Goal: Transaction & Acquisition: Purchase product/service

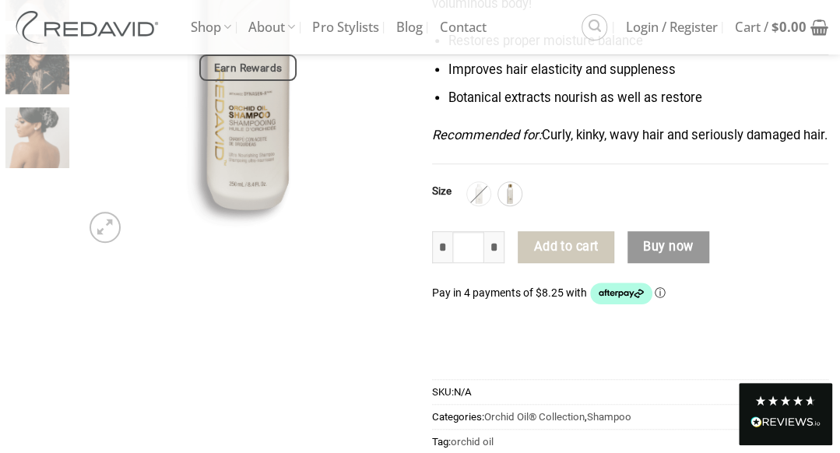
scroll to position [389, 0]
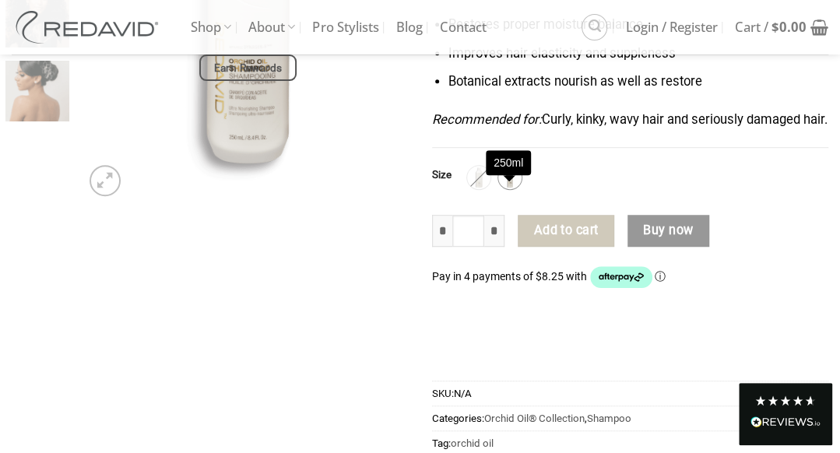
click at [504, 188] on img at bounding box center [510, 177] width 20 height 20
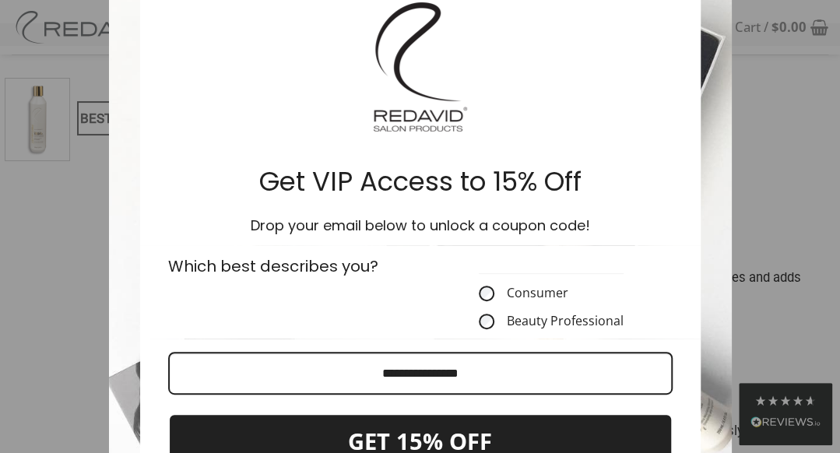
scroll to position [156, 0]
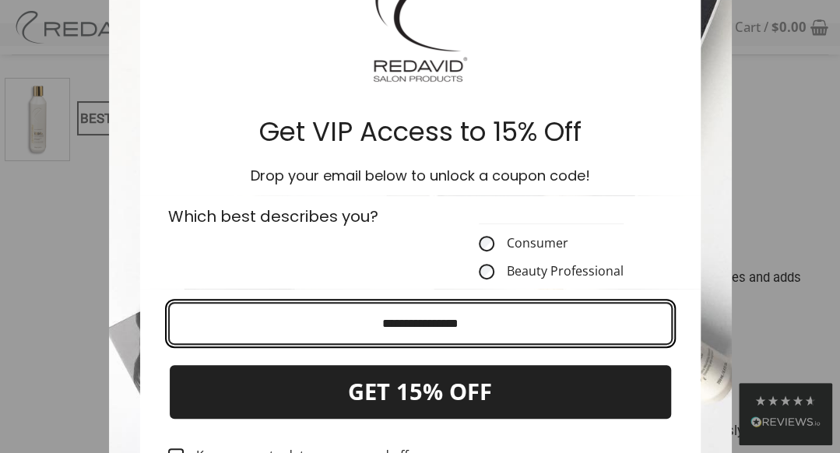
click at [410, 326] on input "Email field" at bounding box center [420, 323] width 504 height 43
type input "**********"
drag, startPoint x: 528, startPoint y: 323, endPoint x: 149, endPoint y: 316, distance: 378.3
click at [149, 316] on div "**********" at bounding box center [420, 403] width 560 height 229
click at [344, 324] on input "Email field" at bounding box center [420, 323] width 504 height 43
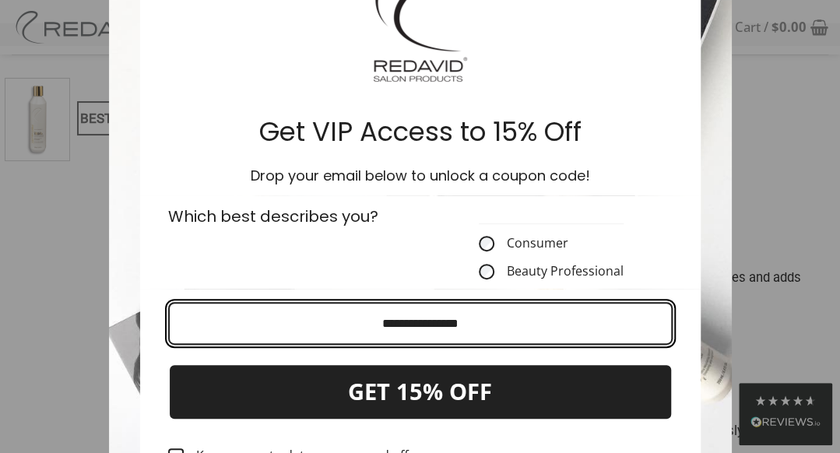
type input "**********"
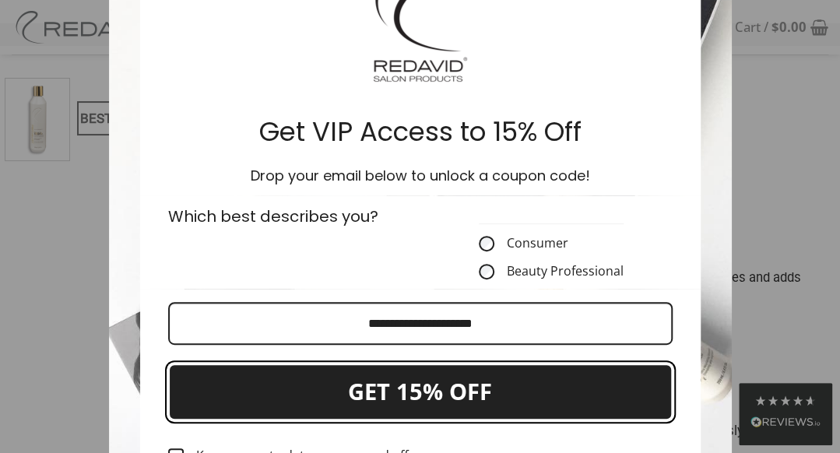
click at [441, 393] on button "GET 15% OFF" at bounding box center [420, 391] width 504 height 57
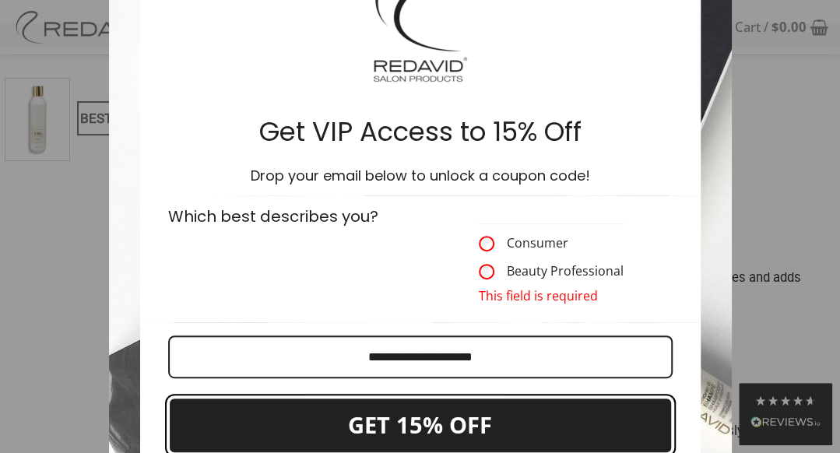
click at [495, 418] on button "GET 15% OFF" at bounding box center [420, 425] width 504 height 57
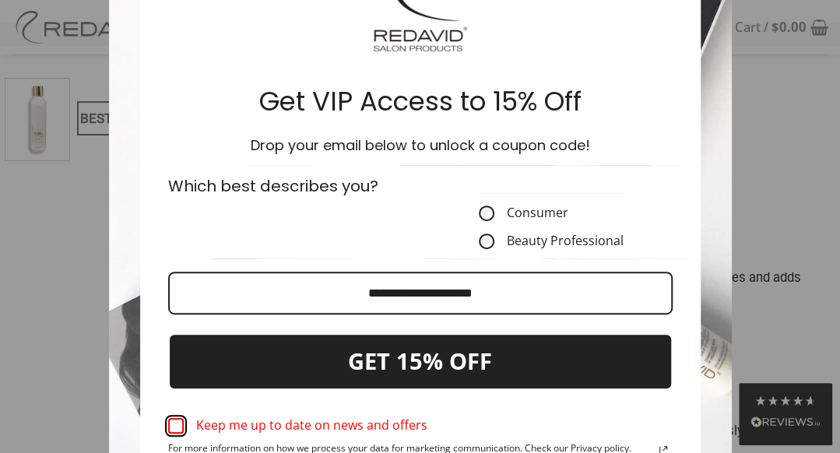
scroll to position [311, 0]
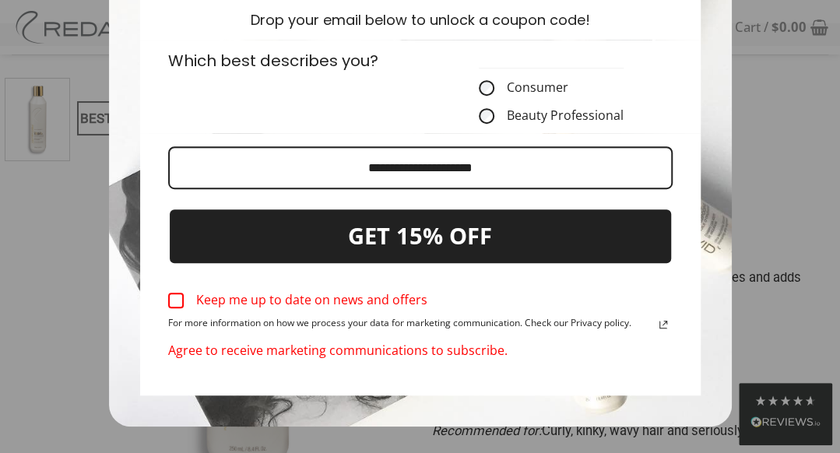
click at [168, 301] on div "Marketing offer form" at bounding box center [176, 301] width 16 height 16
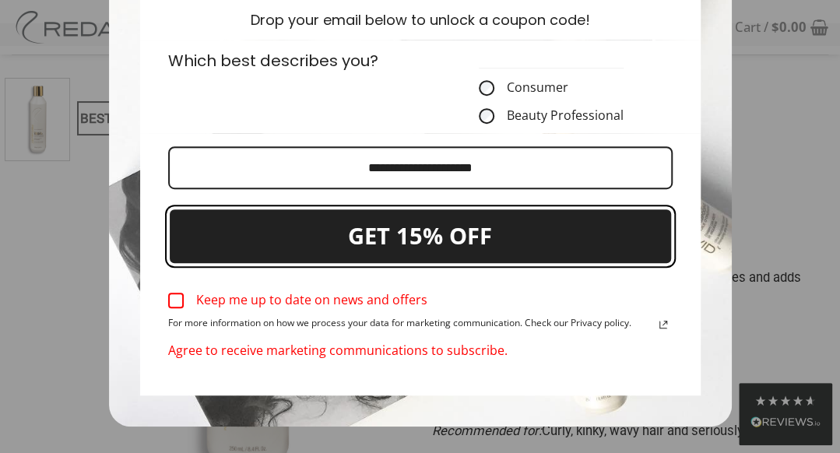
click at [321, 239] on button "GET 15% OFF" at bounding box center [420, 236] width 504 height 57
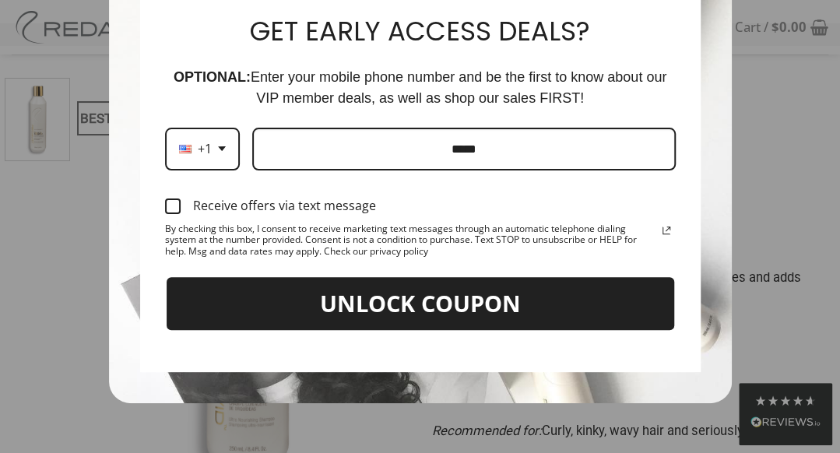
scroll to position [91, 0]
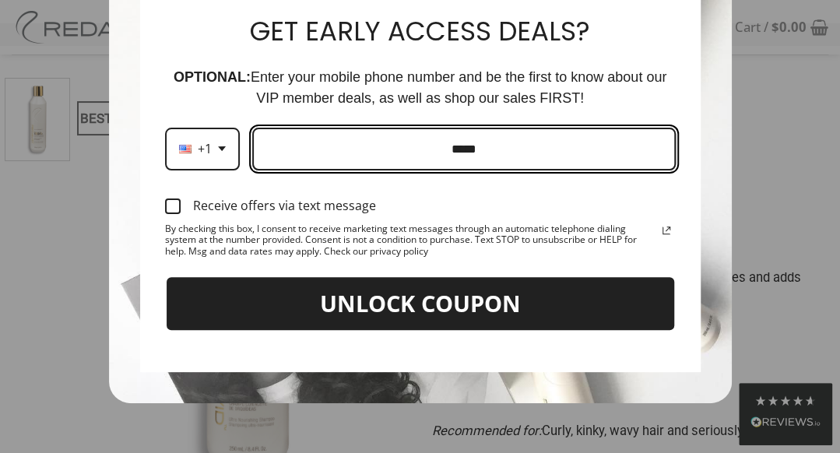
click at [415, 155] on input "Phone number field" at bounding box center [463, 149] width 423 height 43
type input "**********"
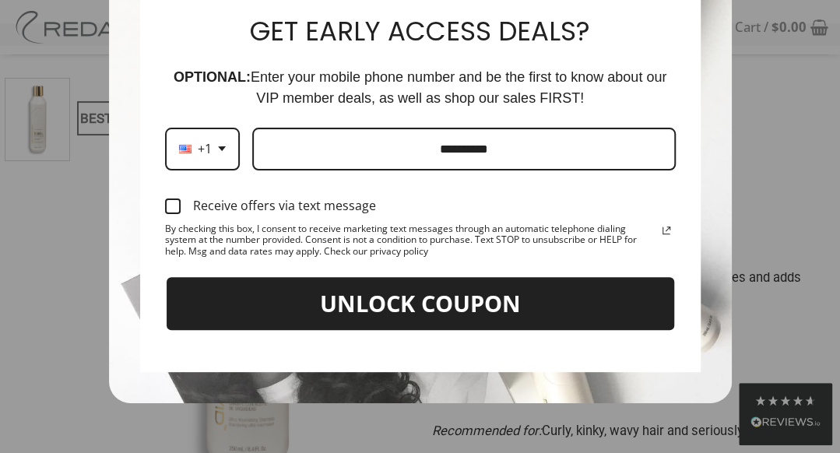
click at [166, 203] on div "Marketing offer form" at bounding box center [173, 206] width 16 height 16
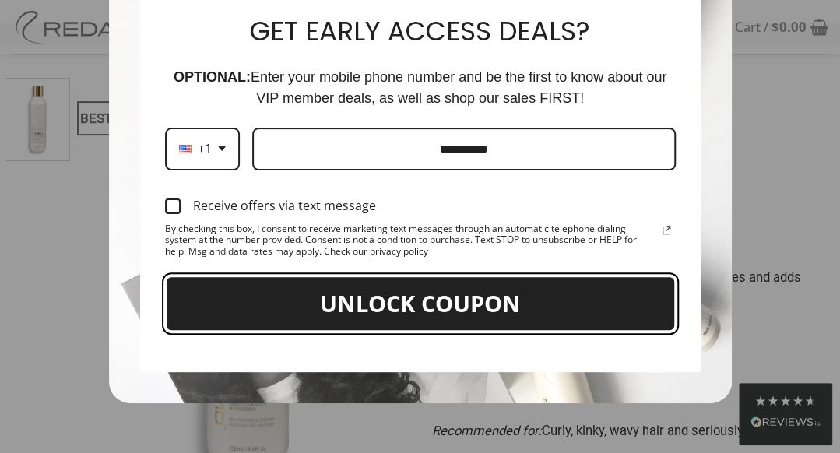
click at [312, 286] on button "UNLOCK COUPON" at bounding box center [420, 304] width 511 height 57
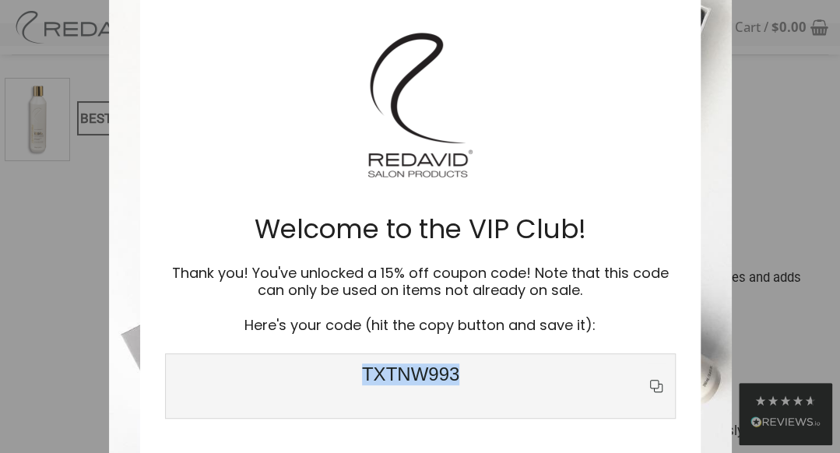
drag, startPoint x: 511, startPoint y: 372, endPoint x: 345, endPoint y: 376, distance: 166.6
click at [345, 376] on span "TXTNW993" at bounding box center [411, 385] width 472 height 45
drag, startPoint x: 345, startPoint y: 376, endPoint x: 384, endPoint y: 368, distance: 40.4
copy span "TXTNW993"
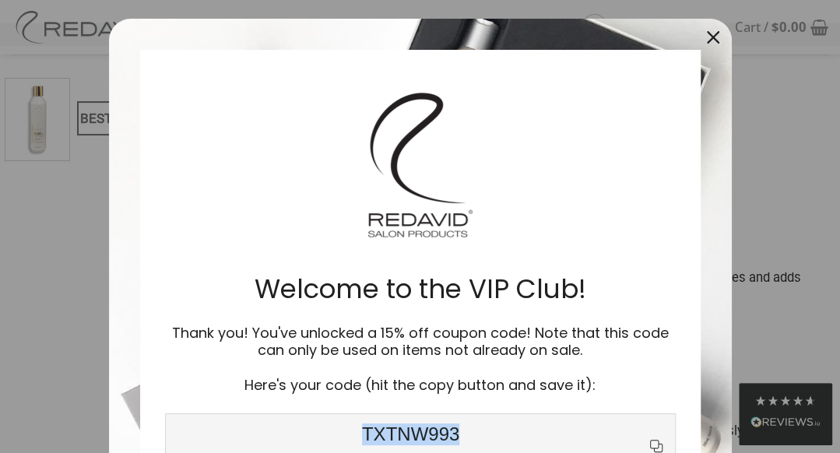
scroll to position [0, 0]
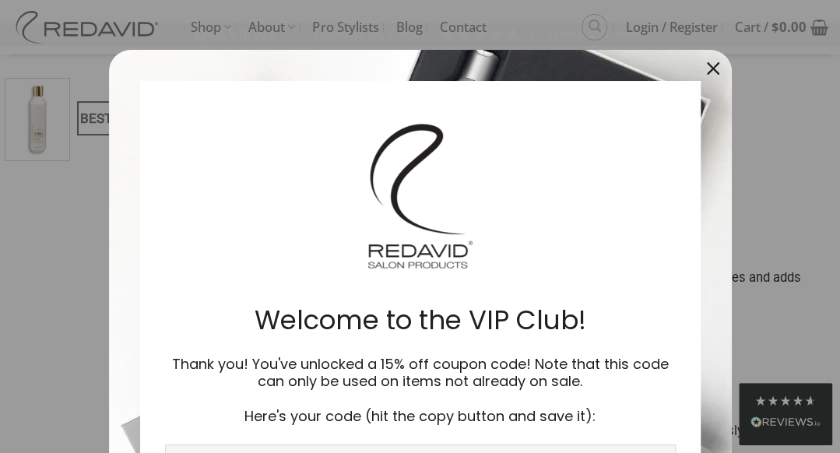
click at [707, 63] on icon "close icon" at bounding box center [713, 68] width 12 height 12
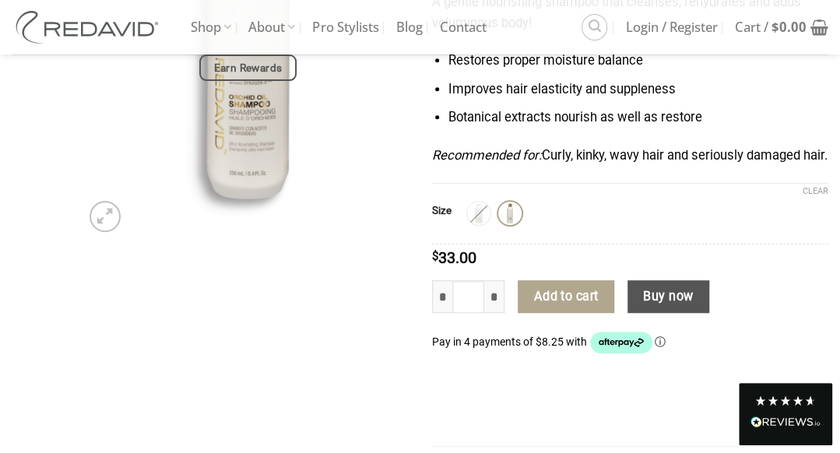
scroll to position [389, 0]
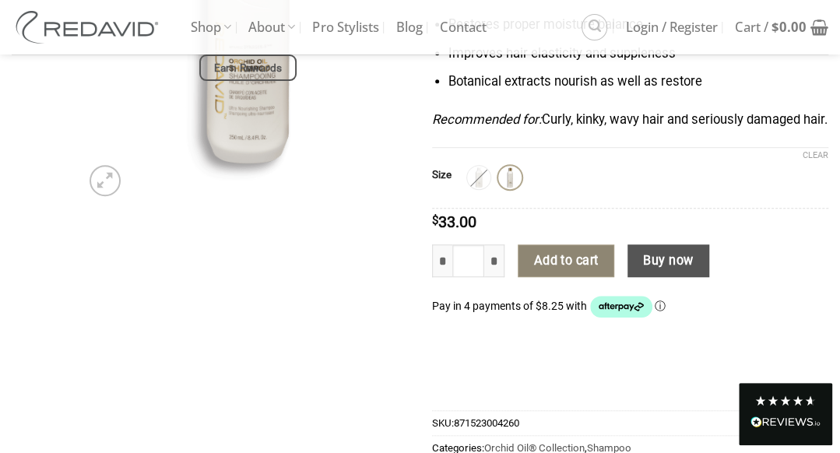
click at [569, 277] on button "Add to cart" at bounding box center [566, 260] width 97 height 33
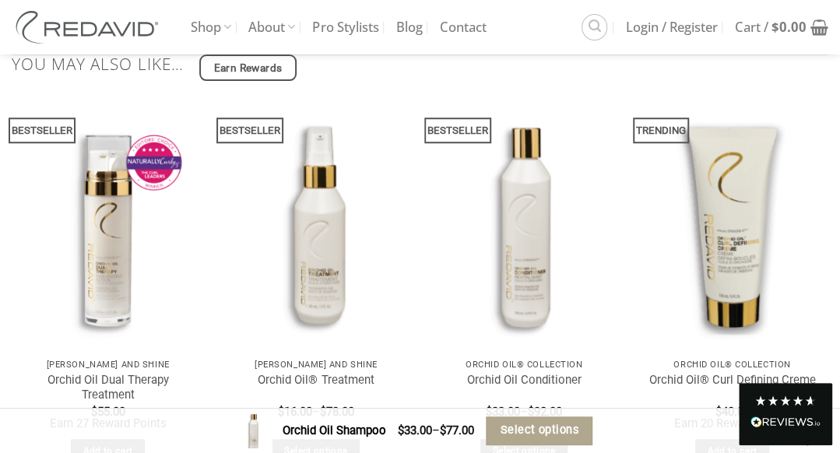
scroll to position [8010, 0]
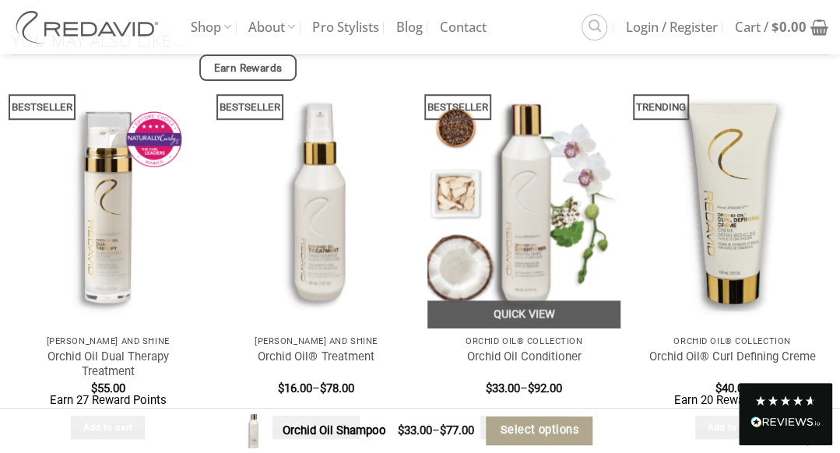
click at [568, 156] on img "Orchid Oil Conditioner" at bounding box center [523, 199] width 193 height 257
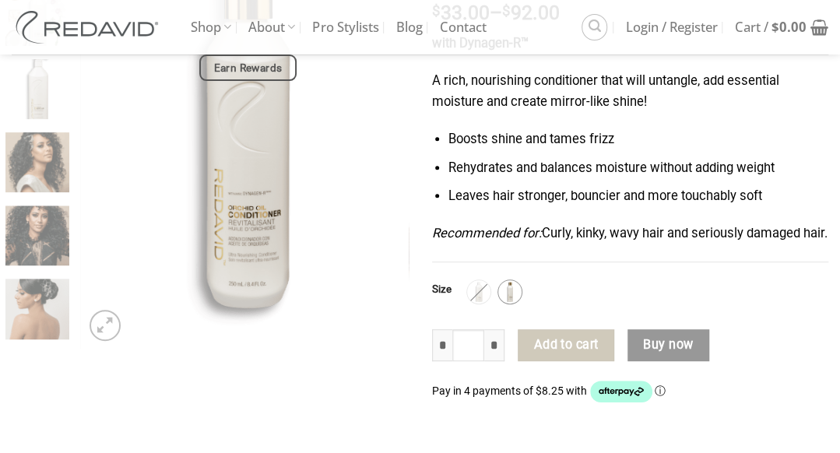
scroll to position [244, 0]
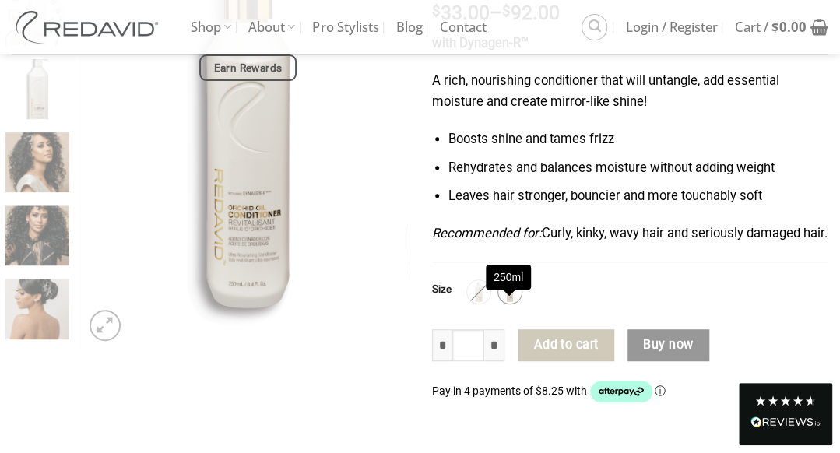
click at [514, 302] on img at bounding box center [510, 292] width 20 height 20
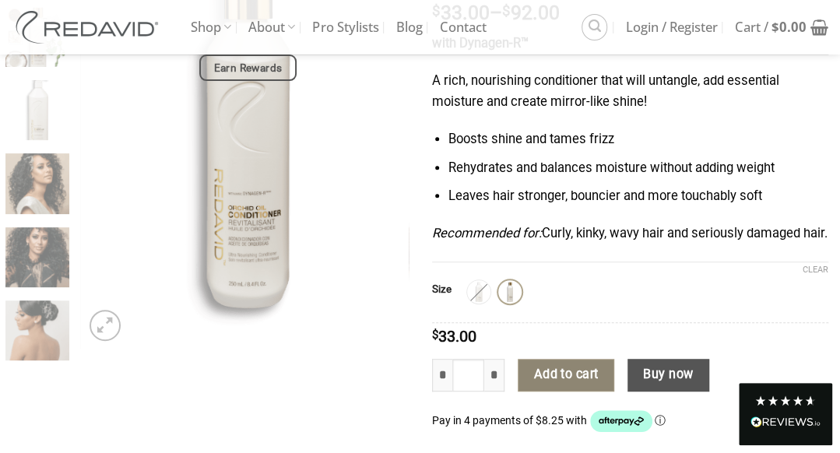
click at [574, 391] on button "Add to cart" at bounding box center [566, 375] width 97 height 33
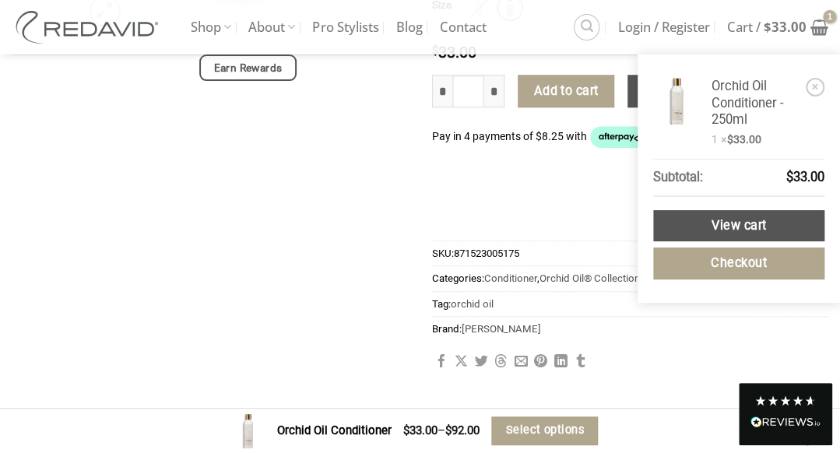
scroll to position [556, 0]
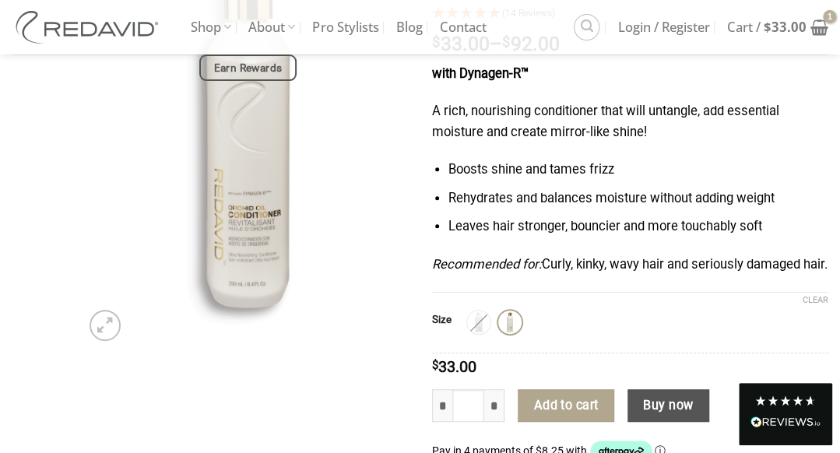
scroll to position [0, 0]
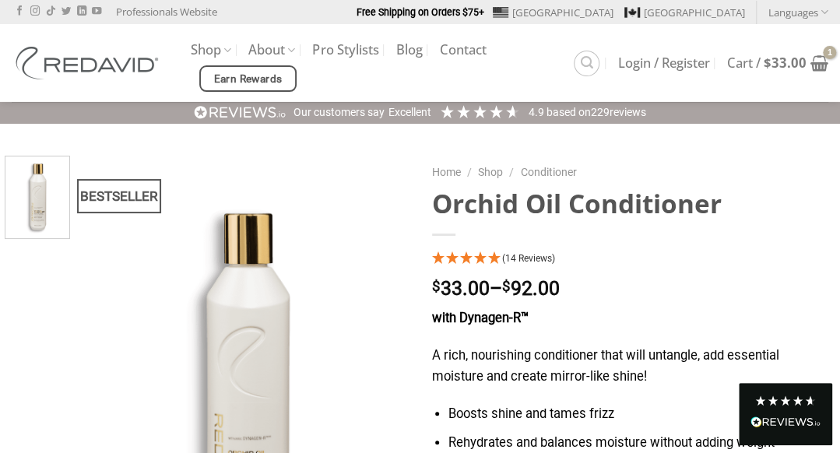
drag, startPoint x: 2, startPoint y: 1, endPoint x: 403, endPoint y: 75, distance: 408.5
click at [413, 75] on ul "Shop The Orchid Oil® Collection Blonde Therapy® The Core Collection Promotions …" at bounding box center [382, 63] width 382 height 57
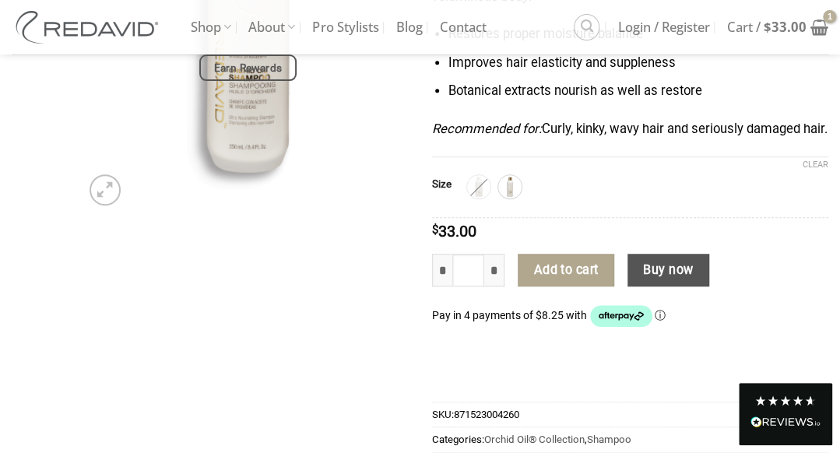
scroll to position [389, 0]
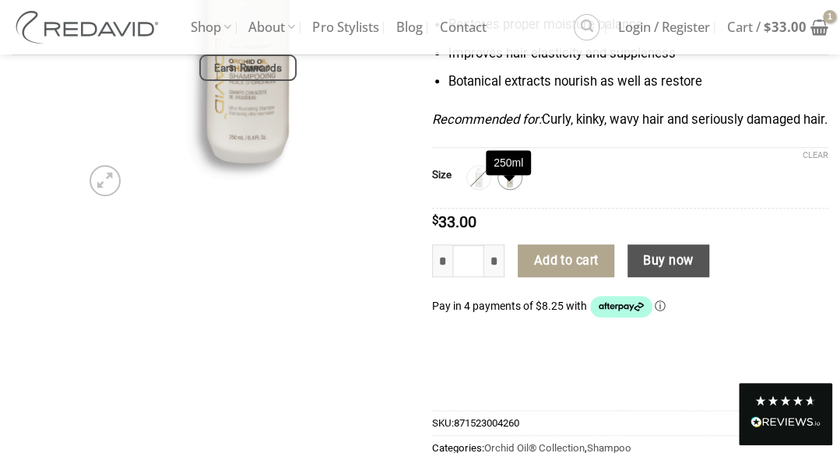
click at [501, 188] on img at bounding box center [510, 177] width 20 height 20
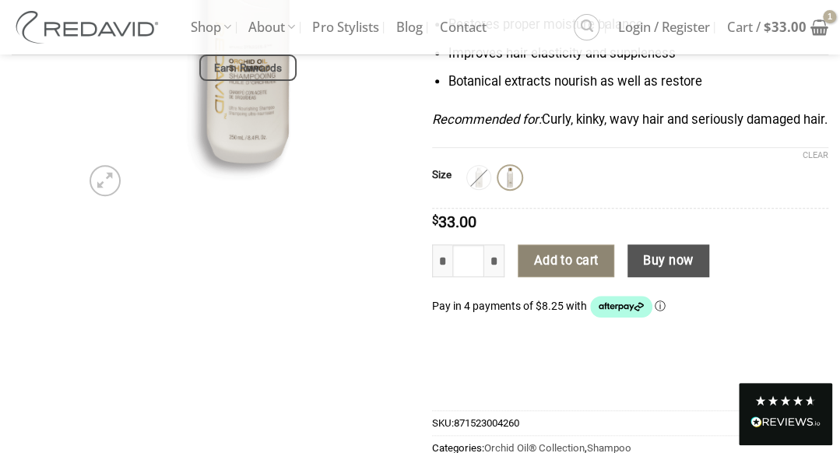
click at [577, 277] on button "Add to cart" at bounding box center [566, 260] width 97 height 33
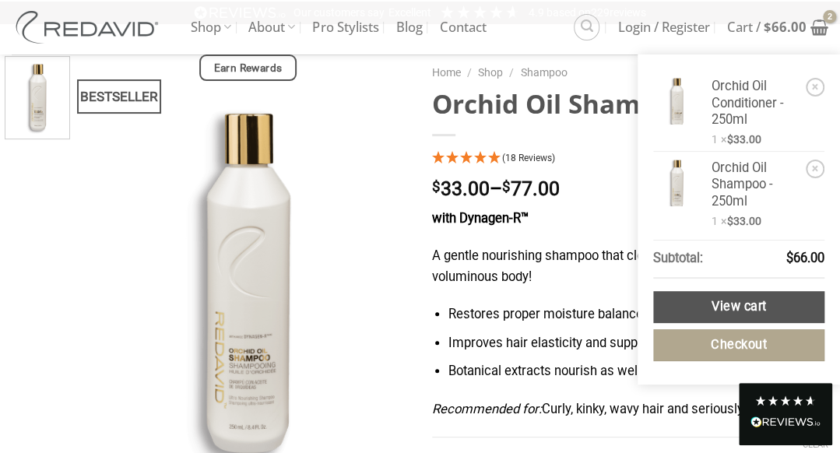
scroll to position [0, 0]
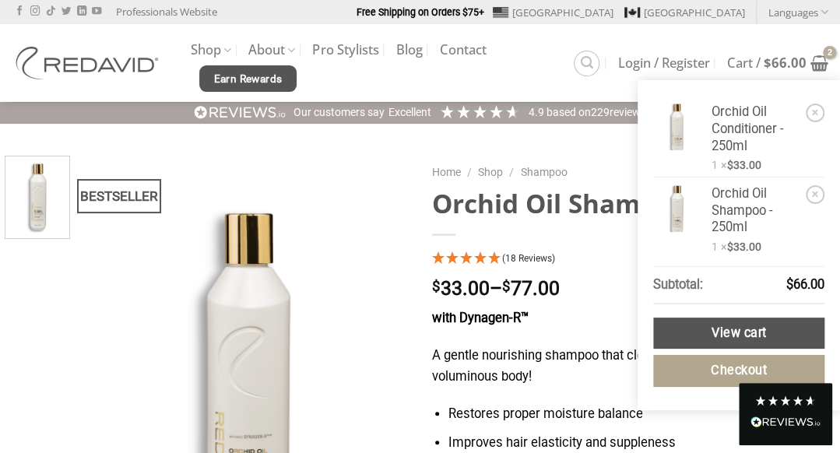
click at [272, 82] on span "Earn Rewards" at bounding box center [247, 79] width 68 height 17
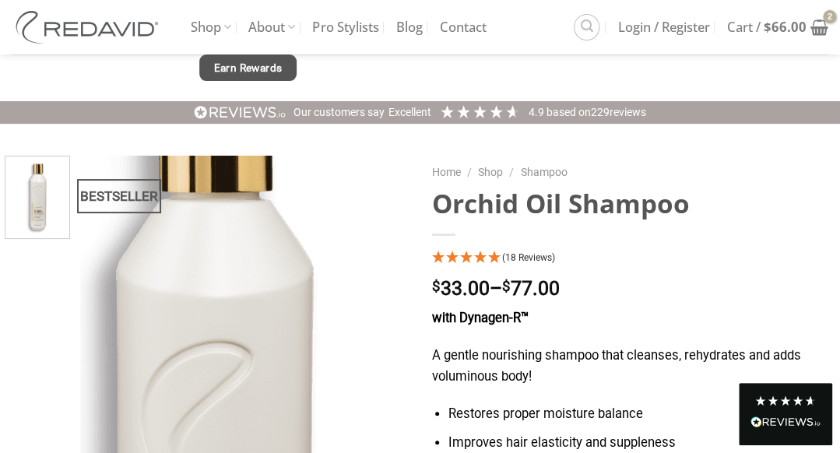
scroll to position [233, 0]
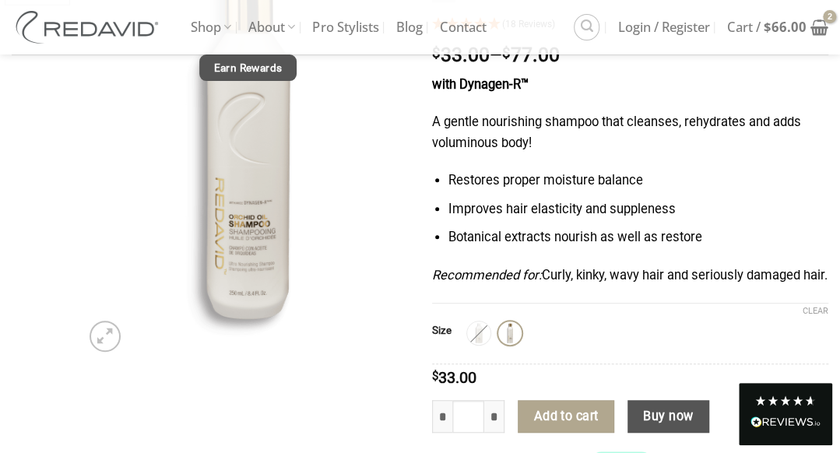
click at [269, 66] on span "Earn Rewards" at bounding box center [247, 68] width 68 height 17
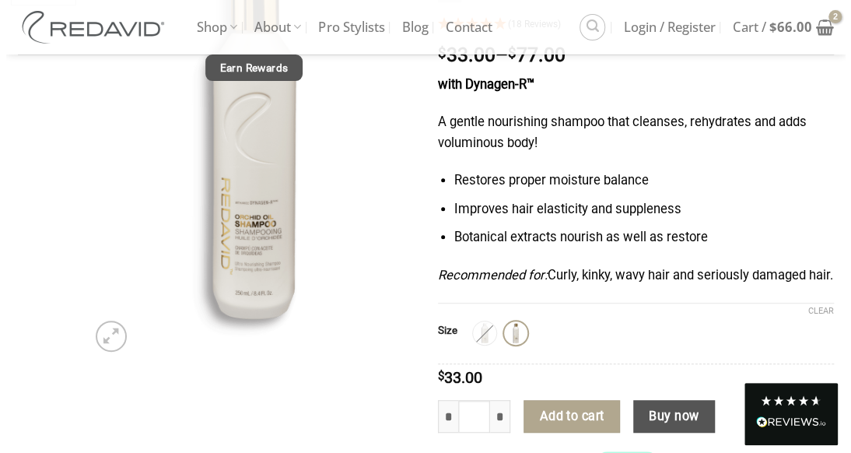
scroll to position [0, 0]
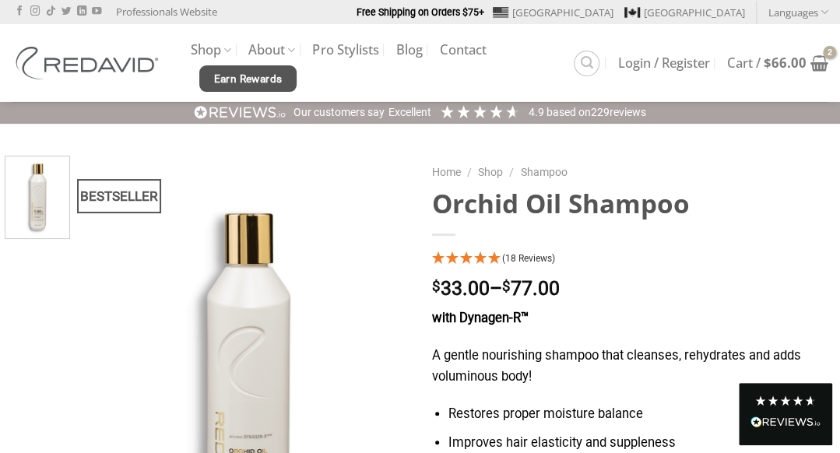
click at [268, 72] on span "Earn Rewards" at bounding box center [247, 79] width 68 height 17
click at [254, 74] on span "Earn Rewards" at bounding box center [247, 79] width 68 height 17
click at [672, 63] on span "Login / Register" at bounding box center [664, 63] width 92 height 12
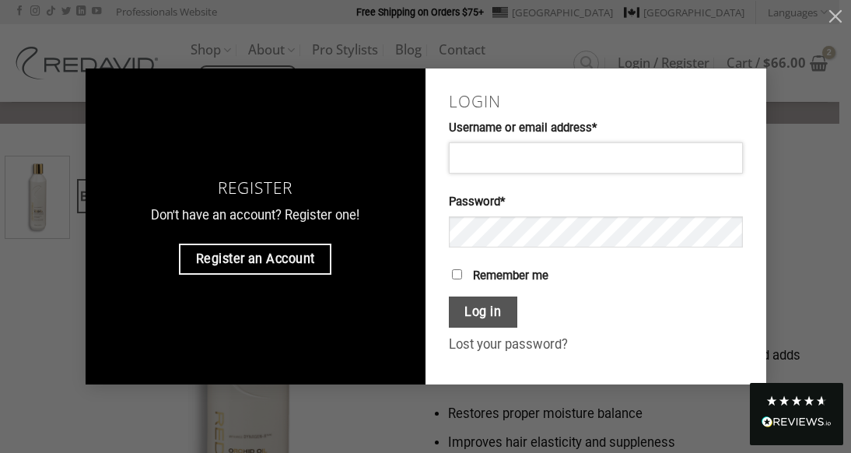
click at [500, 151] on input "Username or email address * Required" at bounding box center [596, 157] width 294 height 31
type input "**********"
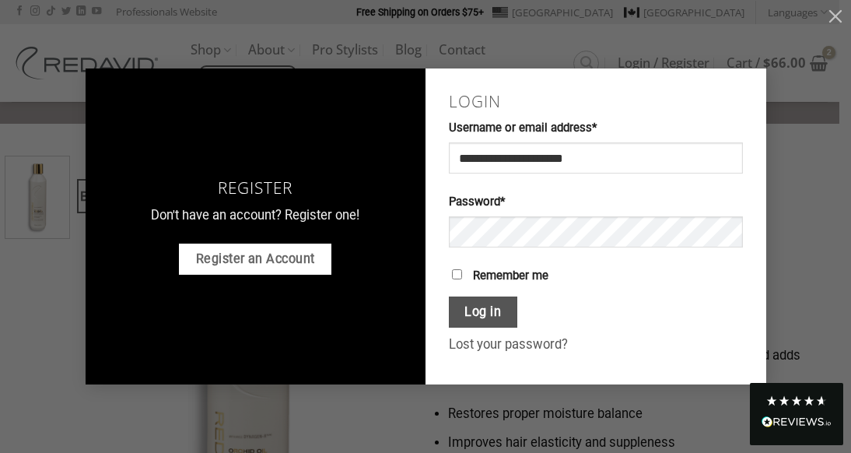
click at [262, 273] on link "Register an Account" at bounding box center [255, 259] width 153 height 31
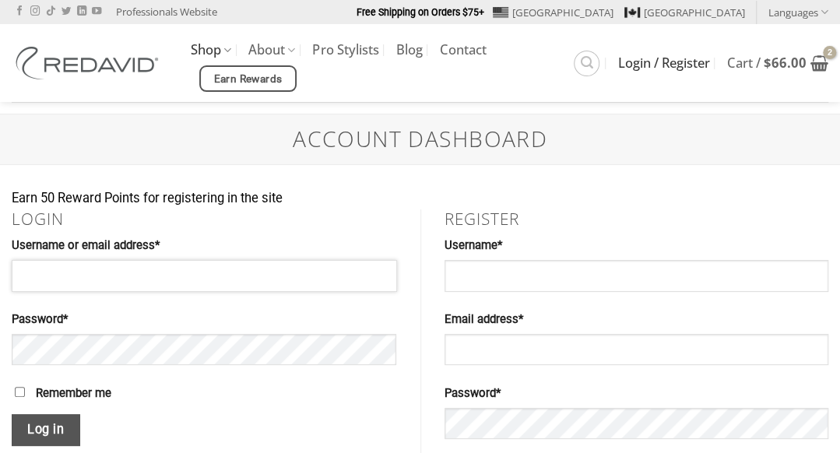
click at [139, 278] on input "Username or email address * Required" at bounding box center [204, 275] width 385 height 31
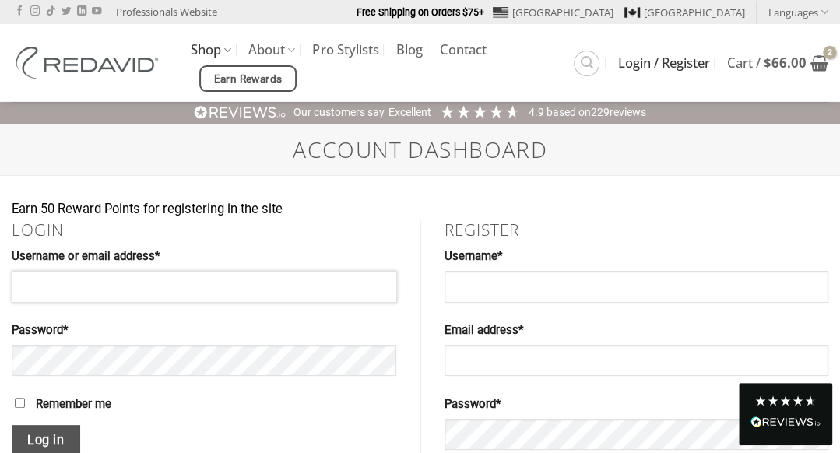
type input "**********"
click at [173, 328] on label "Password * Required" at bounding box center [204, 330] width 385 height 19
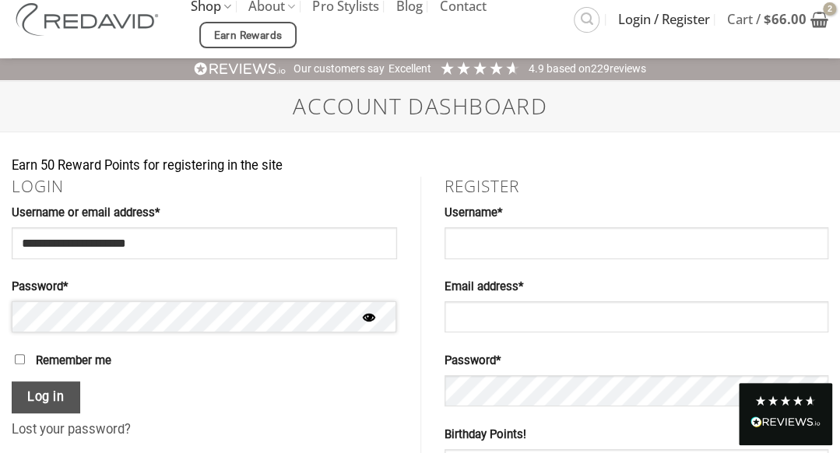
scroll to position [78, 0]
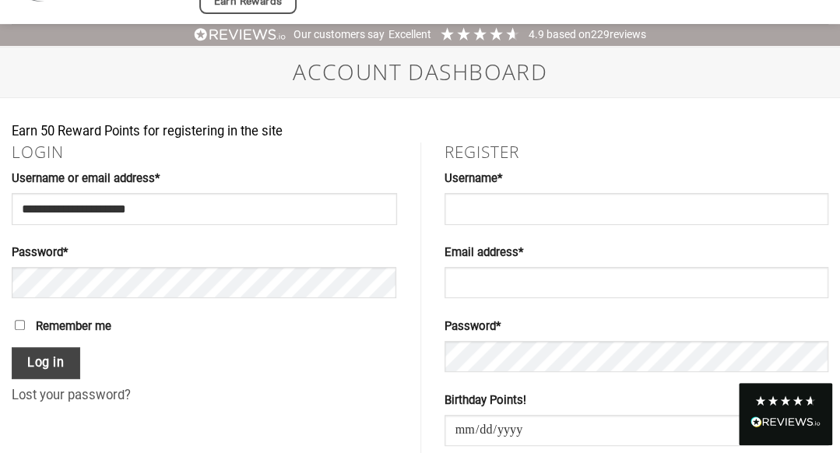
click at [34, 360] on button "Log in" at bounding box center [46, 363] width 68 height 32
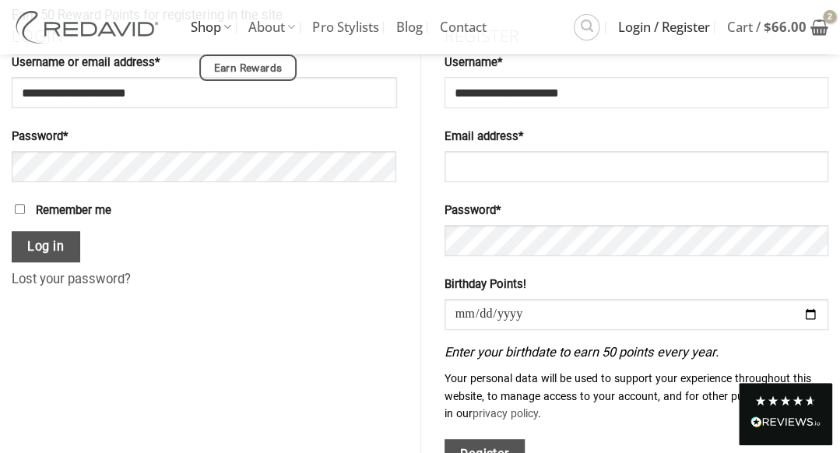
scroll to position [233, 0]
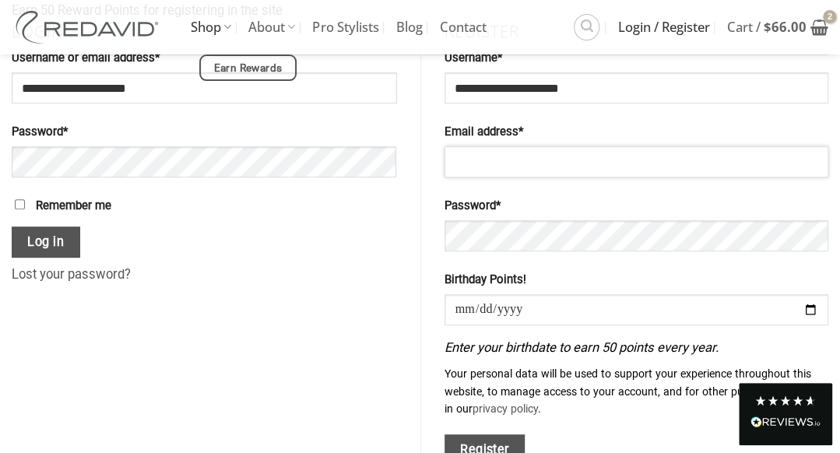
click at [476, 161] on input "Email address * Required" at bounding box center [636, 161] width 384 height 31
type input "**********"
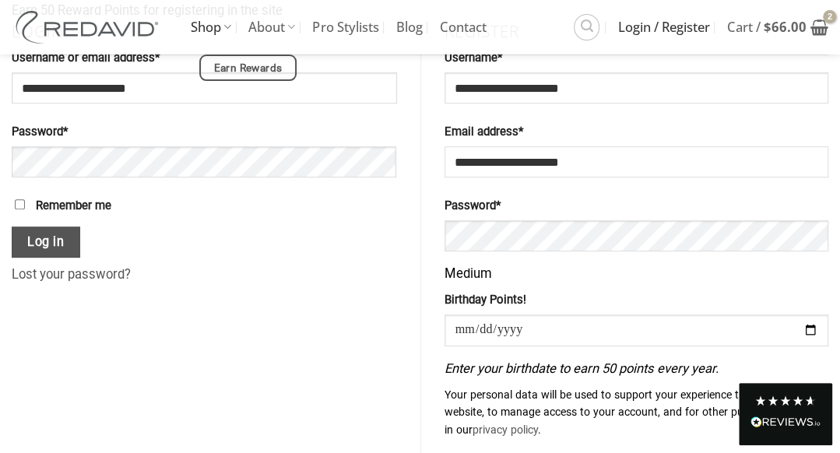
type input "**********"
click at [806, 239] on button "Show password" at bounding box center [800, 237] width 30 height 35
click at [679, 280] on div "Medium" at bounding box center [636, 274] width 384 height 21
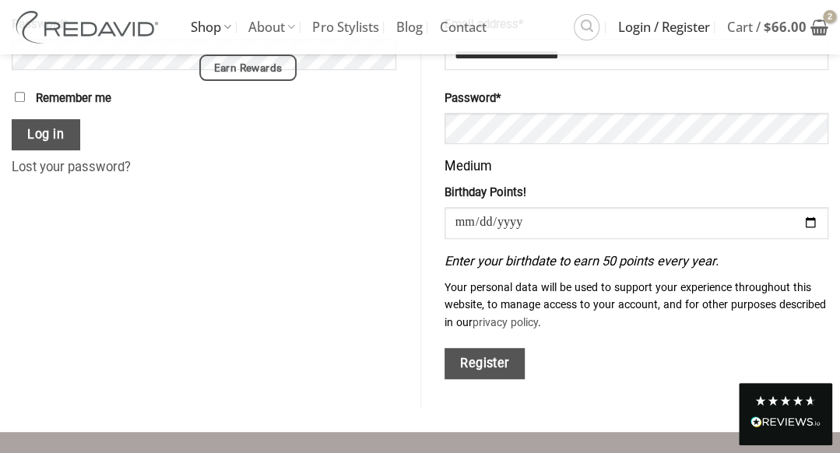
scroll to position [467, 0]
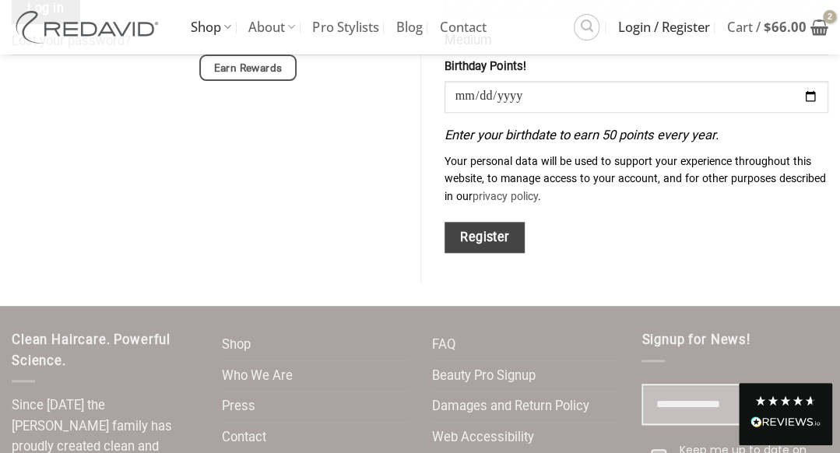
click at [481, 240] on button "Register" at bounding box center [484, 238] width 81 height 32
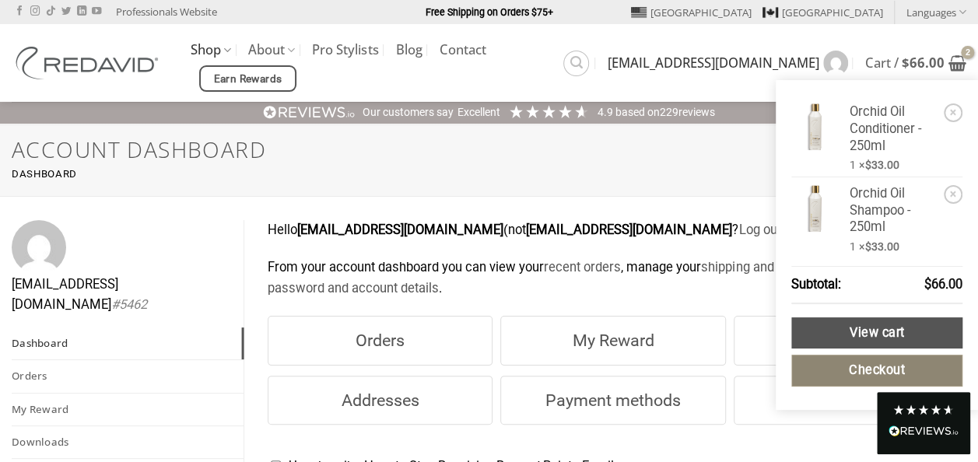
click at [839, 363] on link "Checkout" at bounding box center [877, 371] width 171 height 32
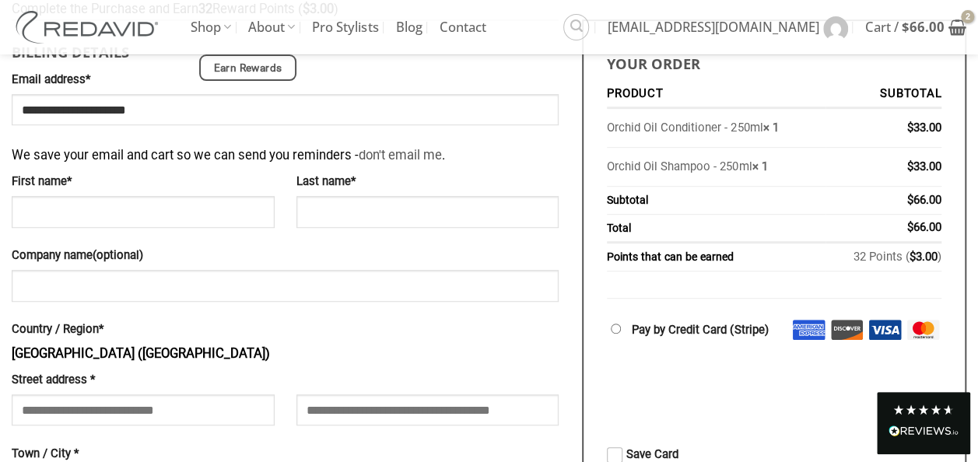
scroll to position [419, 0]
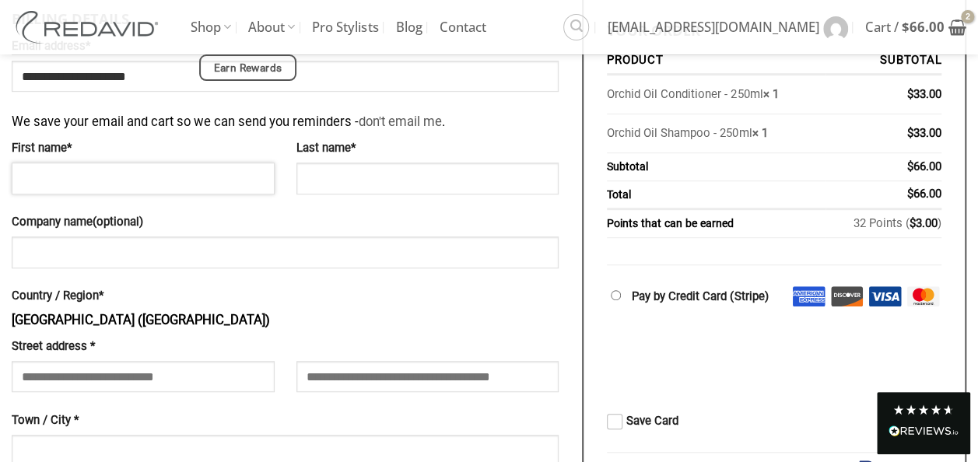
click at [158, 187] on input "First name *" at bounding box center [143, 178] width 263 height 31
type input "*******"
type input "*****"
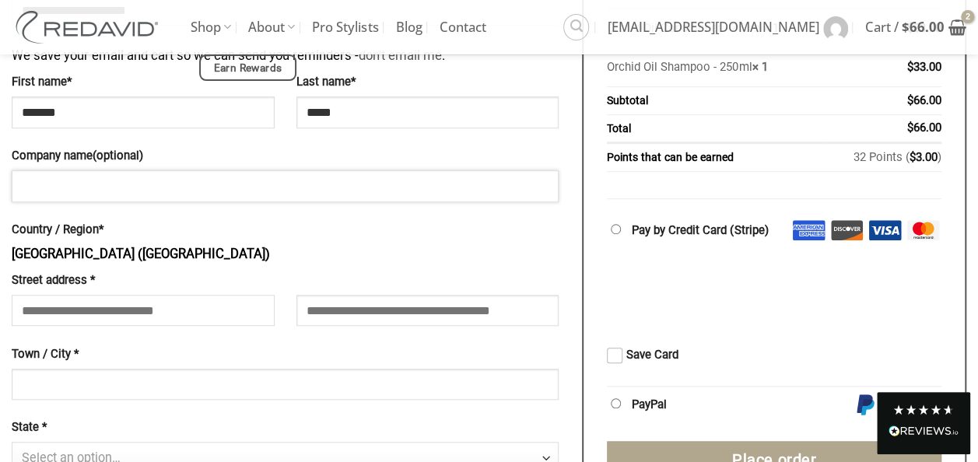
scroll to position [575, 0]
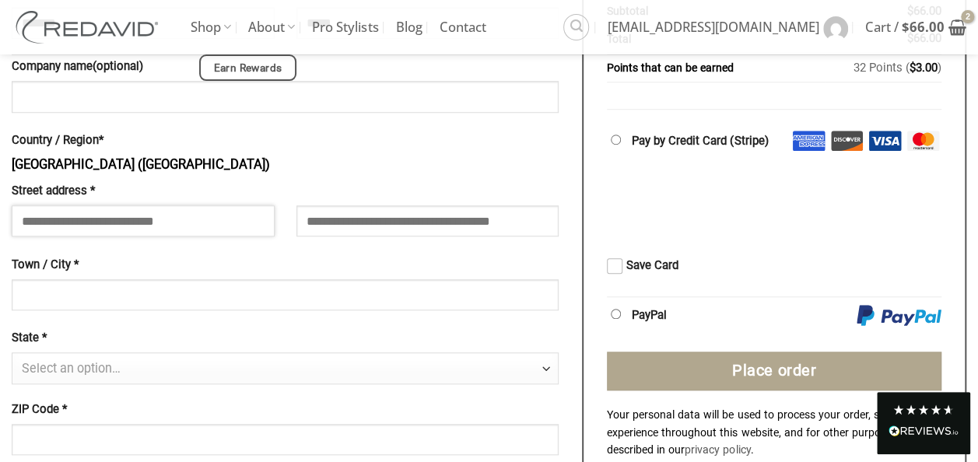
click at [145, 219] on input "Street address *" at bounding box center [143, 220] width 263 height 31
type input "**********"
type input "********"
type input "*******"
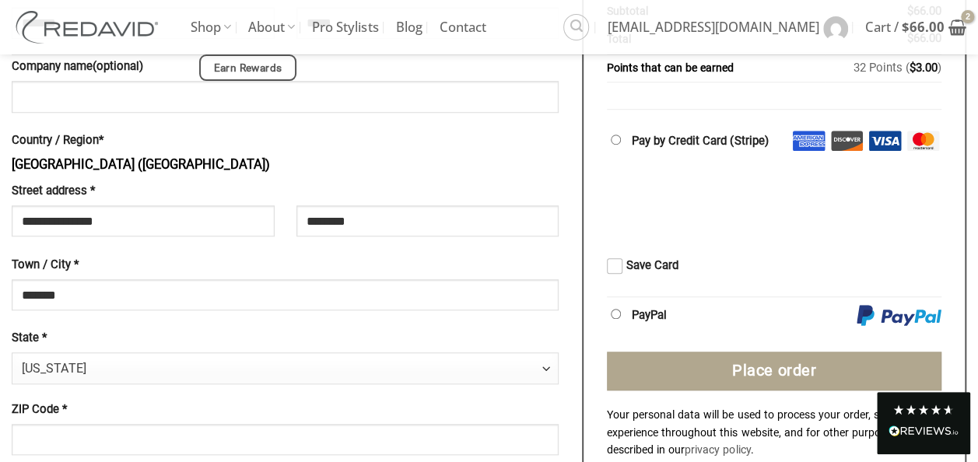
click at [175, 374] on span "Delaware" at bounding box center [281, 368] width 519 height 31
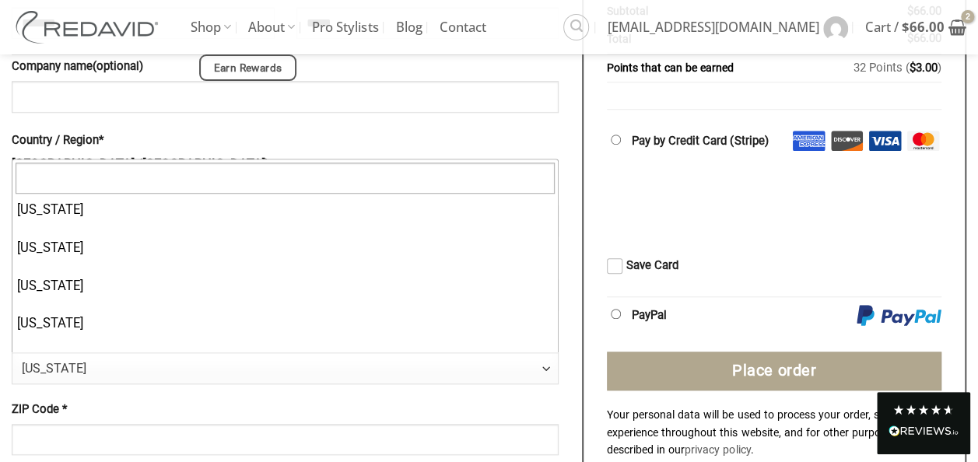
scroll to position [1731, 0]
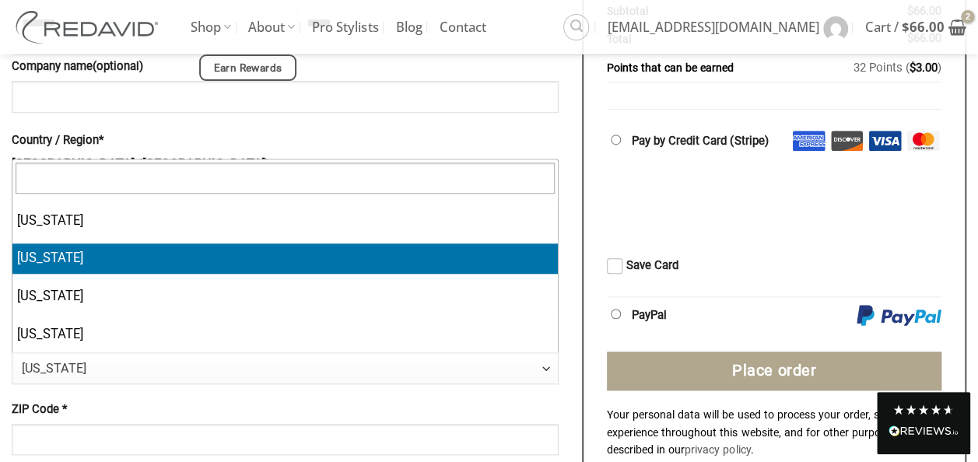
select select "**"
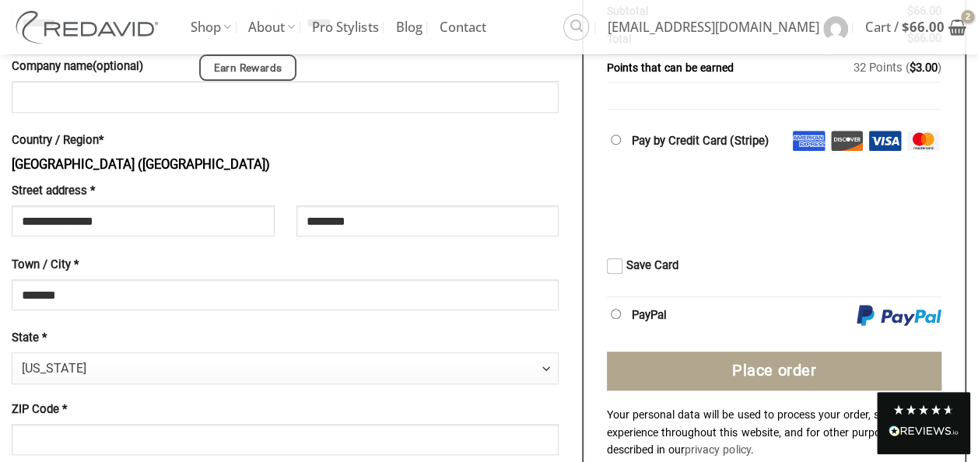
click at [349, 167] on p "Country / Region * United States (US)" at bounding box center [285, 154] width 547 height 44
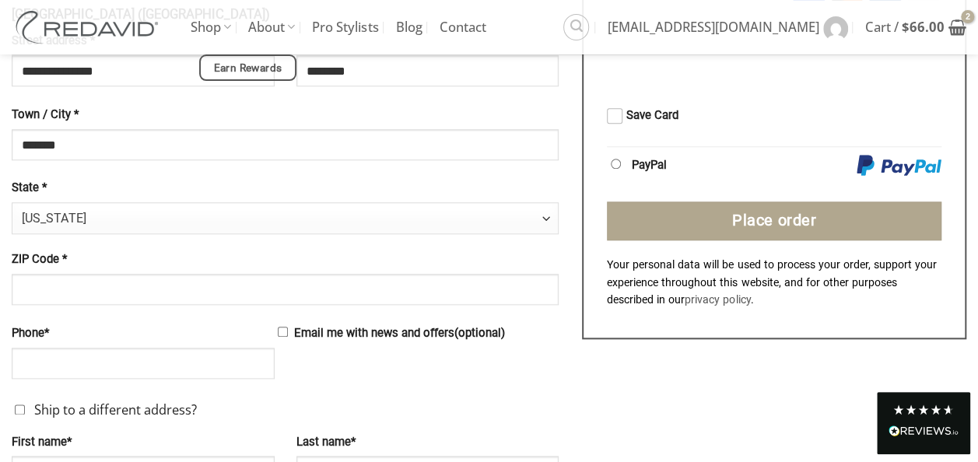
scroll to position [731, 0]
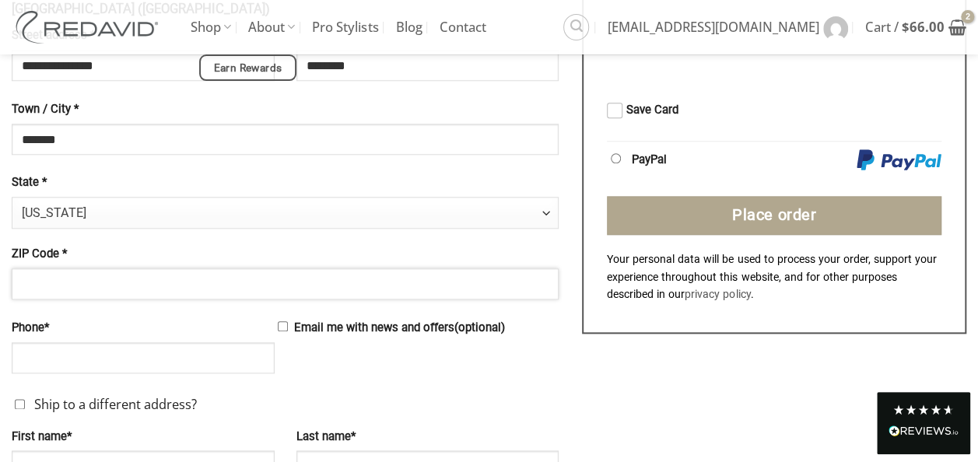
click at [109, 289] on input "ZIP Code *" at bounding box center [285, 284] width 547 height 31
type input "*****"
type input "**********"
click at [531, 356] on div "**********" at bounding box center [285, 34] width 547 height 718
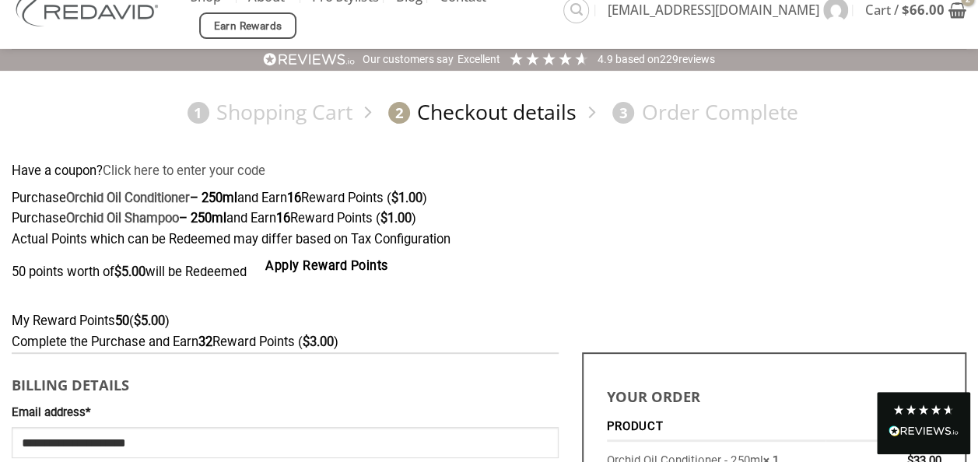
scroll to position [78, 0]
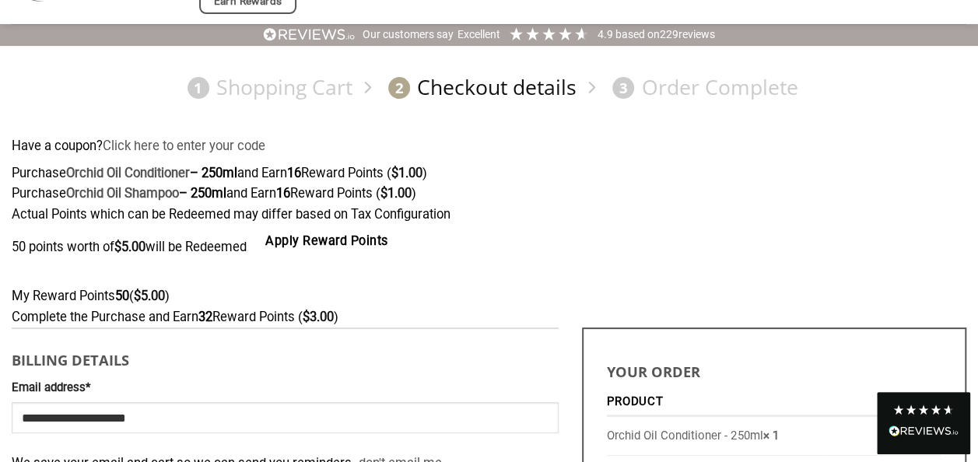
click at [373, 244] on button "Apply Reward Points" at bounding box center [327, 242] width 154 height 32
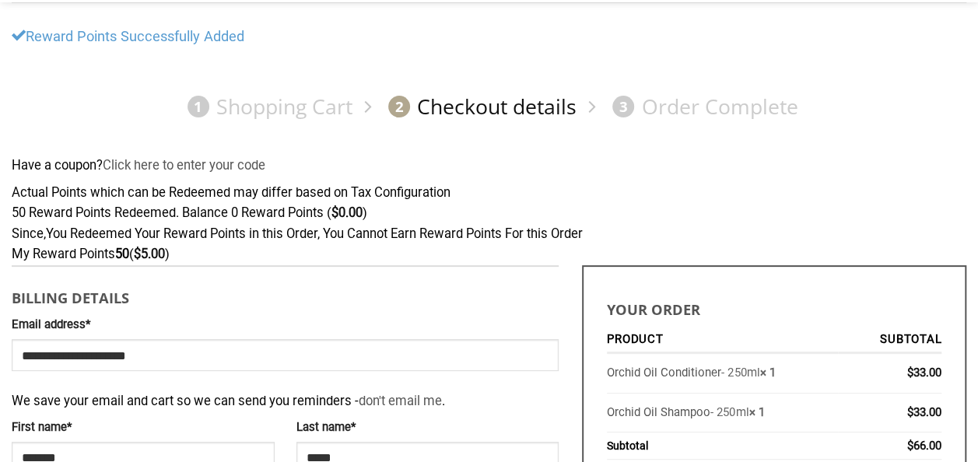
select select "**"
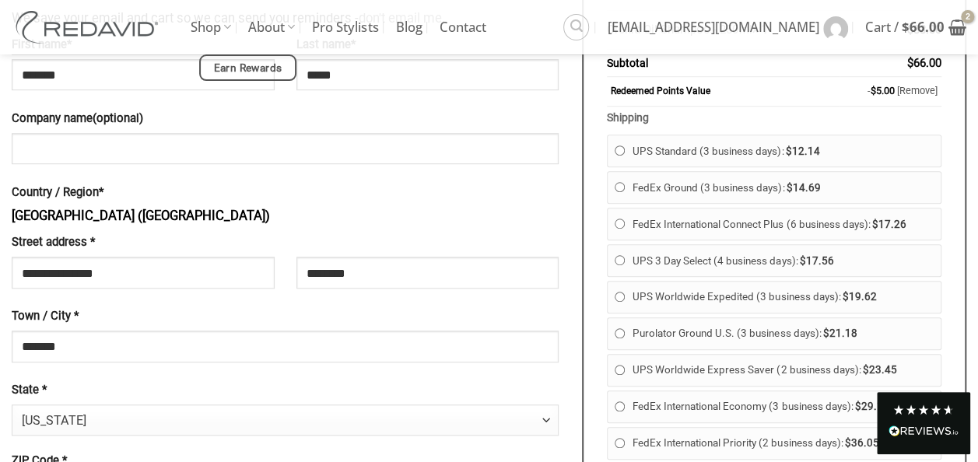
scroll to position [355, 0]
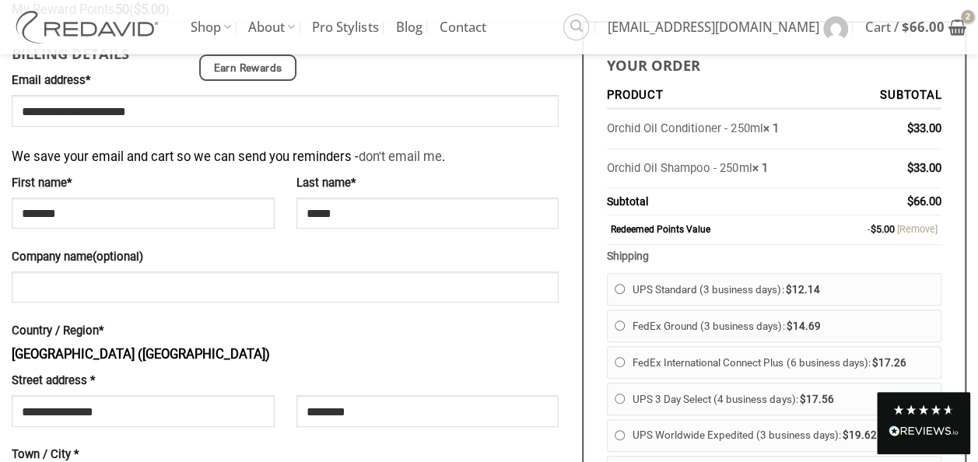
click at [907, 234] on link "[Remove]" at bounding box center [917, 229] width 40 height 12
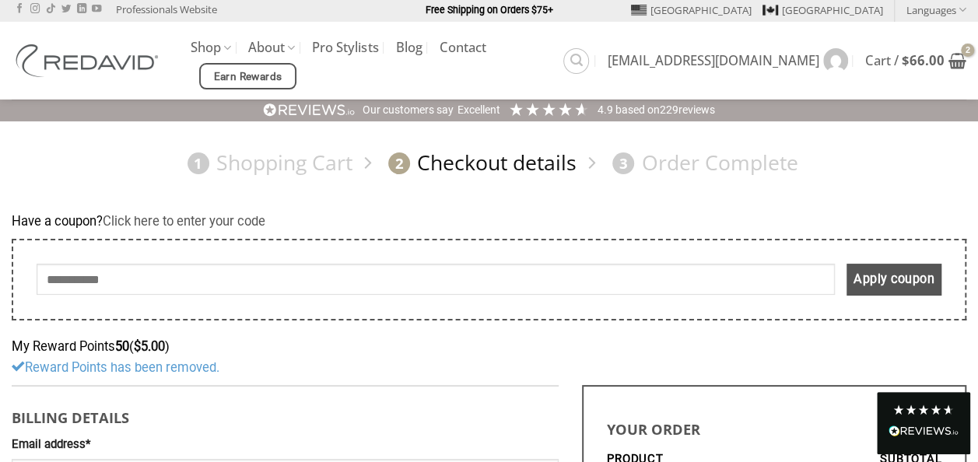
scroll to position [0, 0]
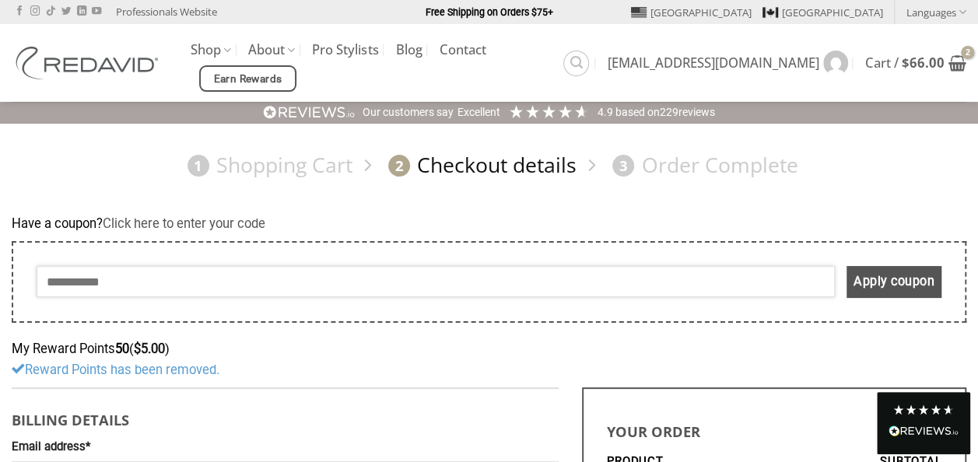
click at [188, 283] on input "Coupon:" at bounding box center [436, 281] width 799 height 31
type input "********"
click at [865, 288] on button "Apply coupon" at bounding box center [894, 282] width 95 height 32
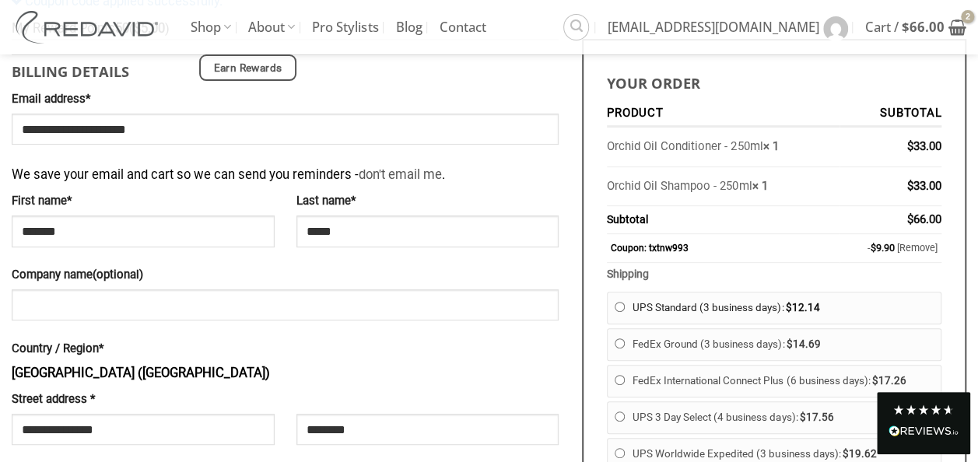
scroll to position [78, 0]
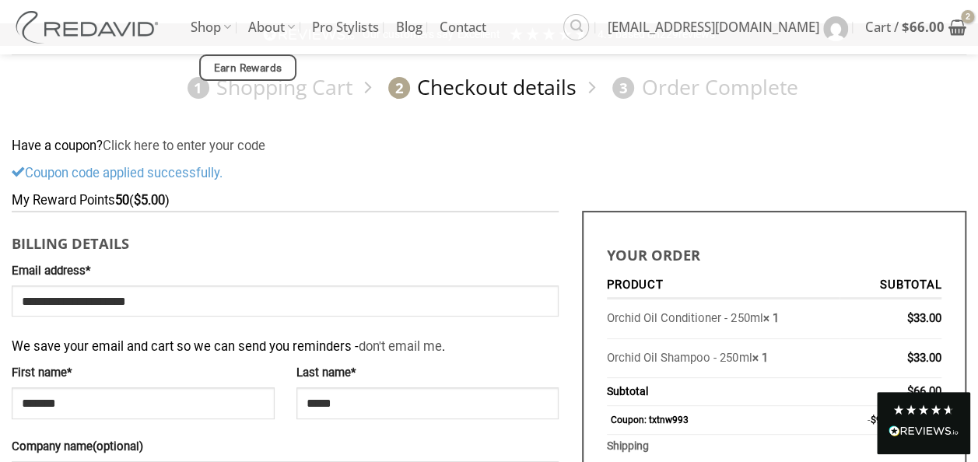
click at [554, 184] on div "Coupon code applied successfully." at bounding box center [489, 176] width 955 height 27
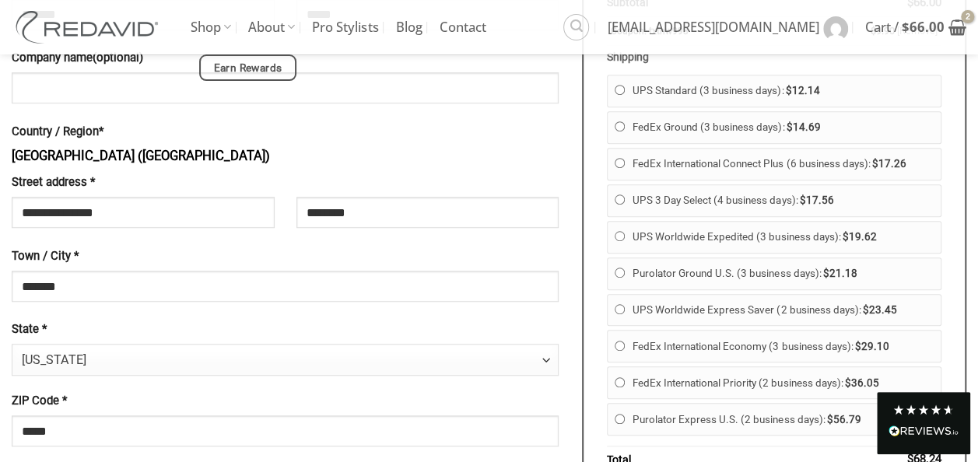
scroll to position [0, 0]
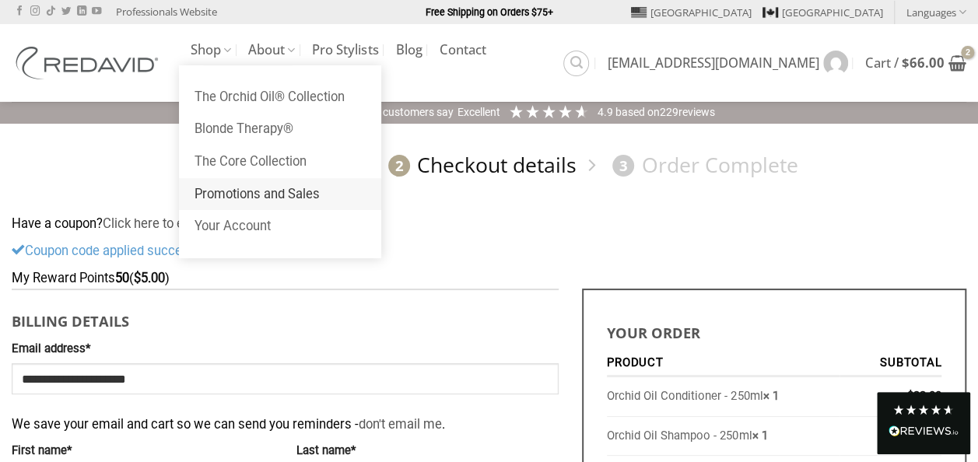
click at [241, 211] on link "Promotions and Sales" at bounding box center [280, 194] width 202 height 33
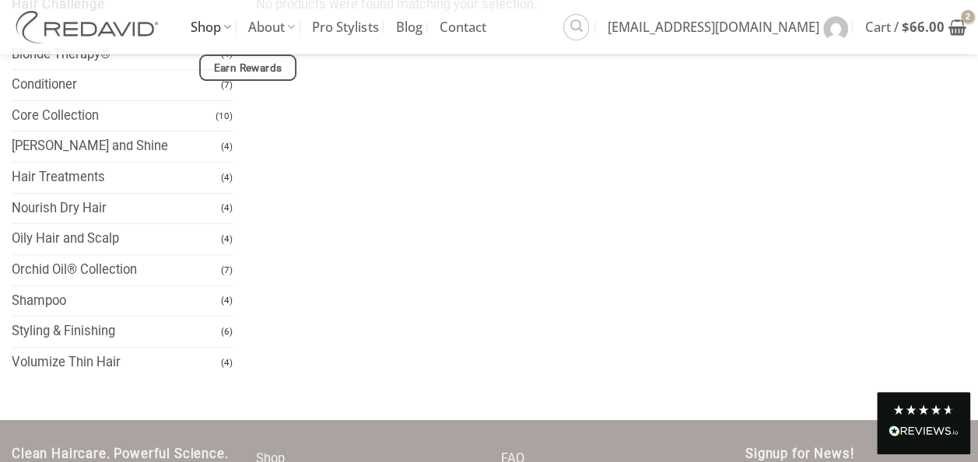
scroll to position [233, 0]
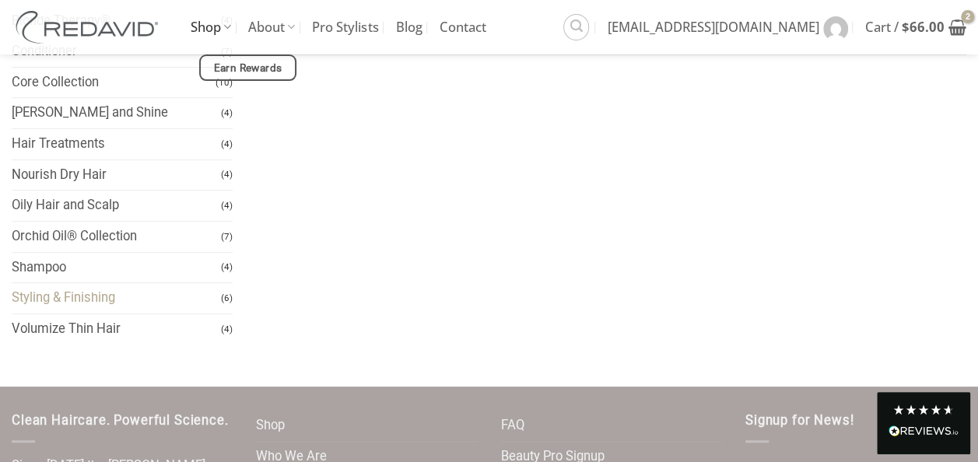
click at [93, 302] on link "Styling & Finishing" at bounding box center [116, 298] width 209 height 30
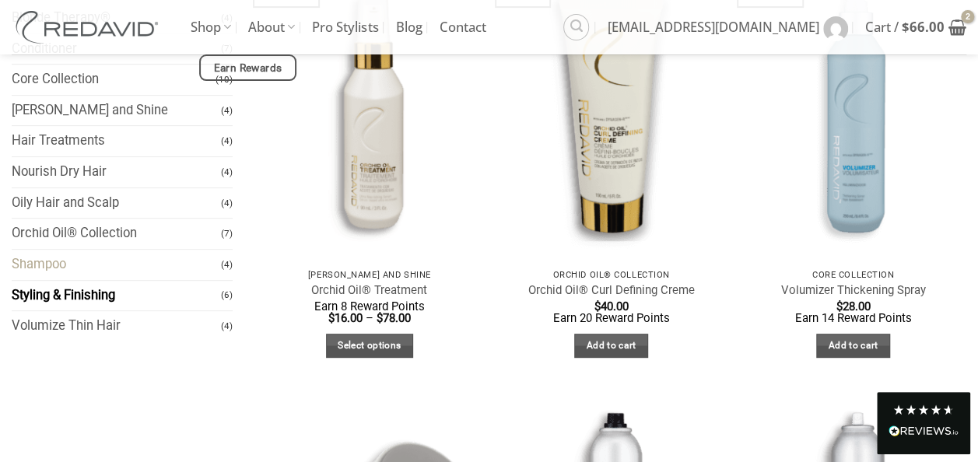
scroll to position [156, 0]
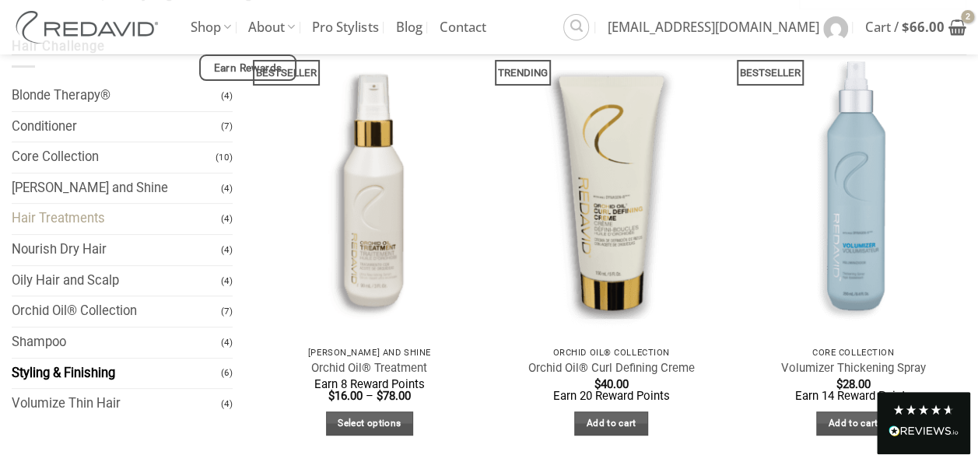
click at [86, 227] on link "Hair Treatments" at bounding box center [116, 219] width 209 height 30
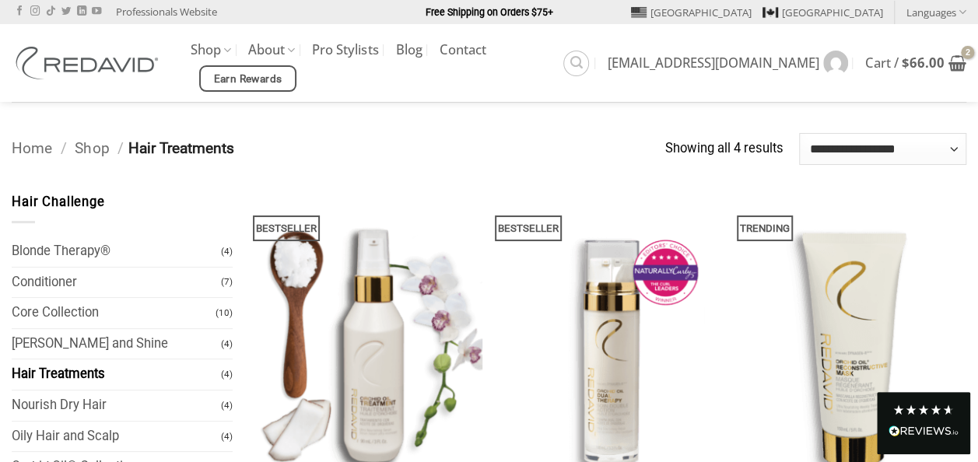
click at [397, 348] on img at bounding box center [369, 343] width 226 height 302
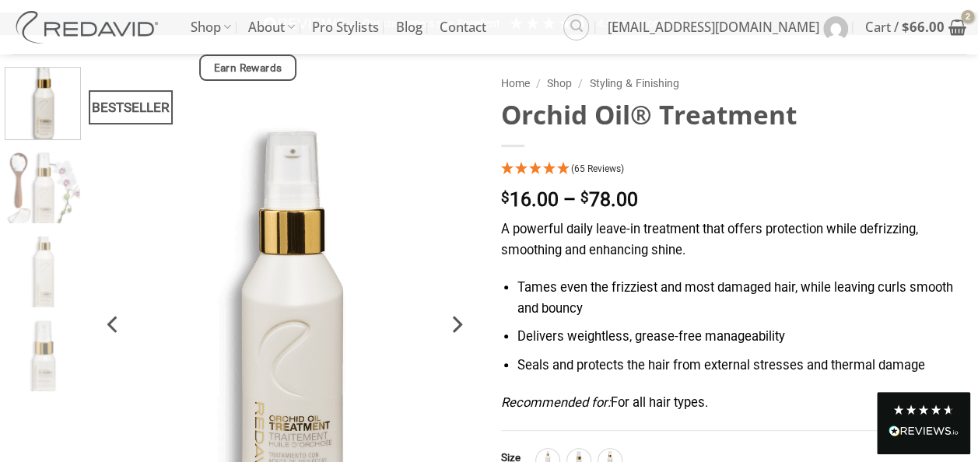
scroll to position [233, 0]
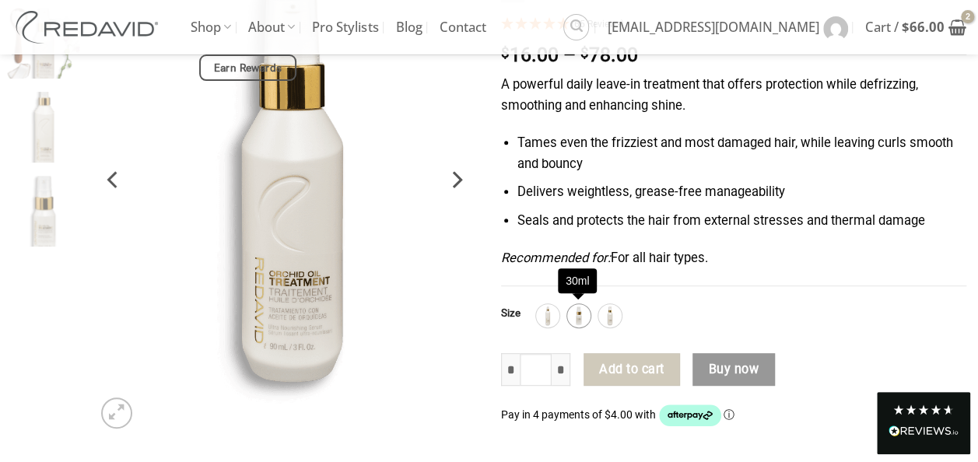
click at [584, 318] on img at bounding box center [579, 316] width 20 height 20
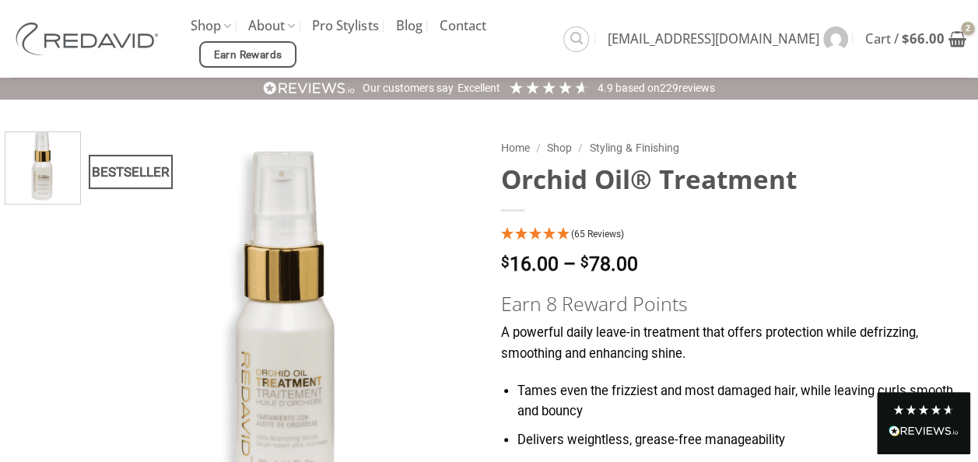
scroll to position [0, 0]
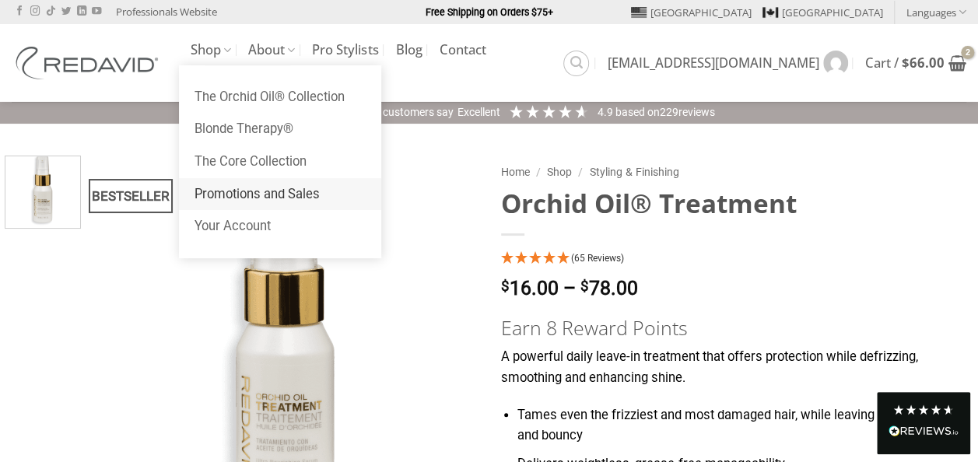
click at [252, 211] on link "Promotions and Sales" at bounding box center [280, 194] width 202 height 33
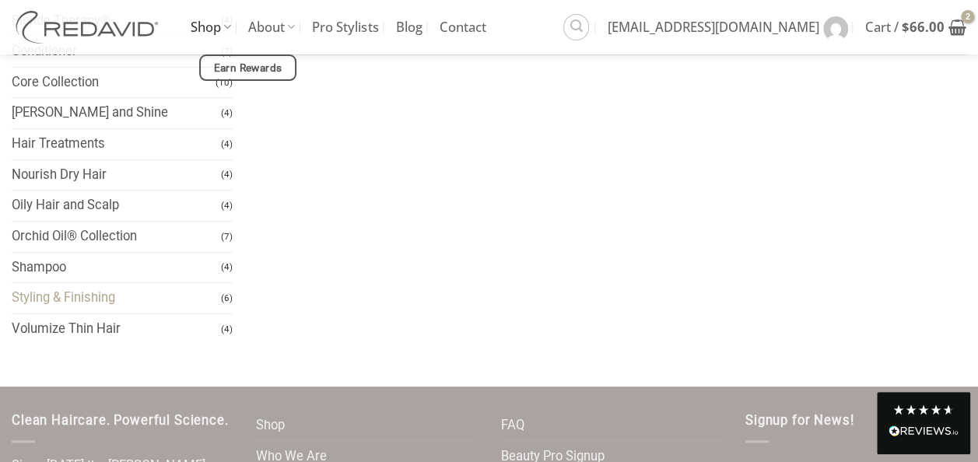
scroll to position [244, 0]
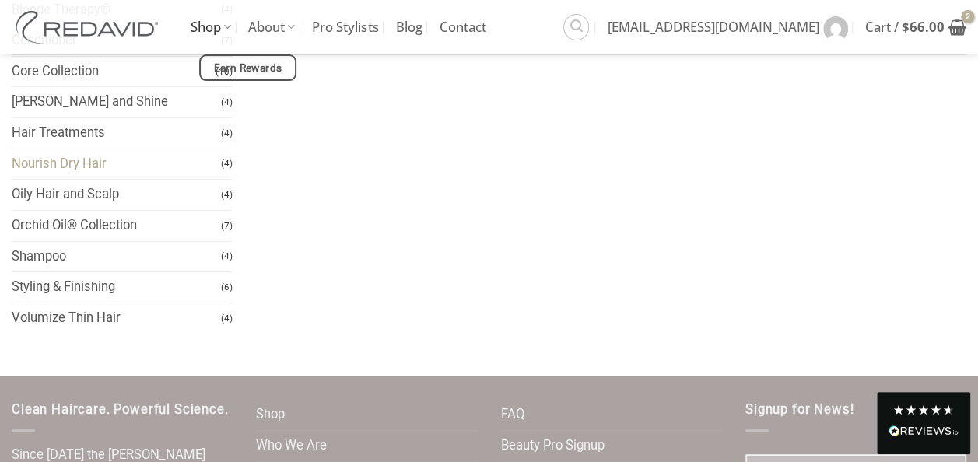
click at [93, 160] on link "Nourish Dry Hair" at bounding box center [116, 164] width 209 height 30
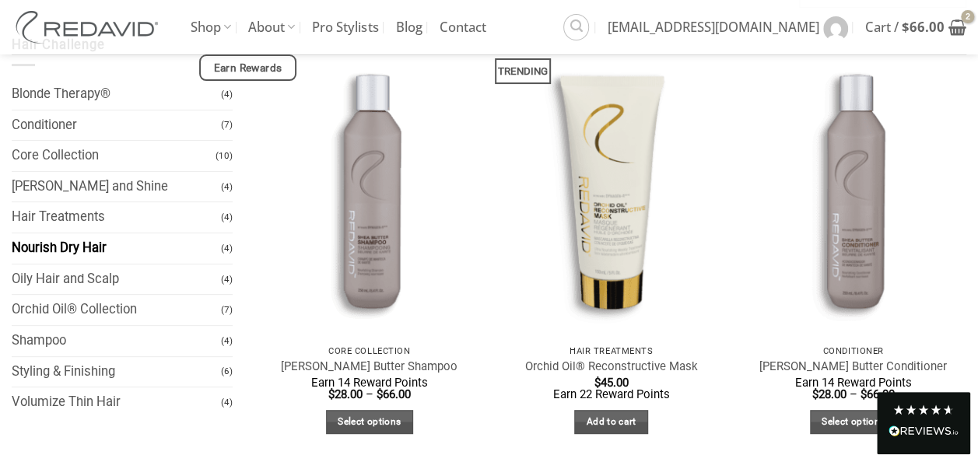
scroll to position [78, 0]
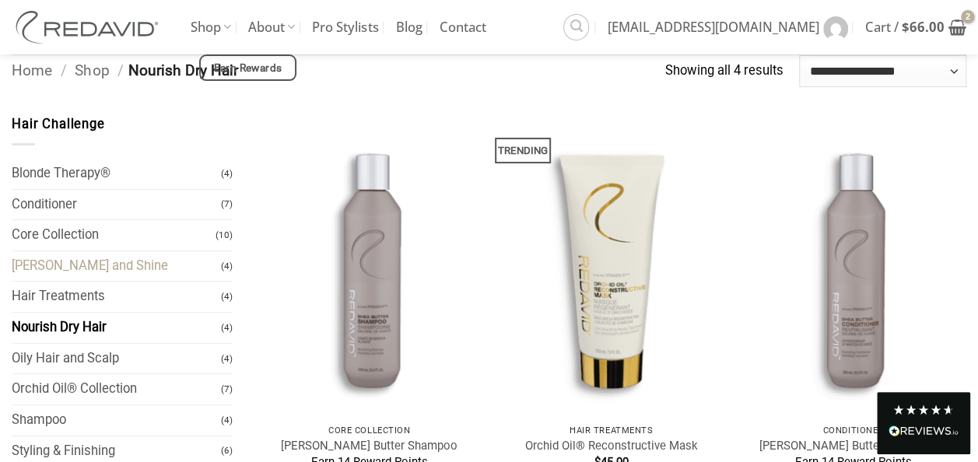
click at [98, 263] on link "[PERSON_NAME] and Shine" at bounding box center [116, 266] width 209 height 30
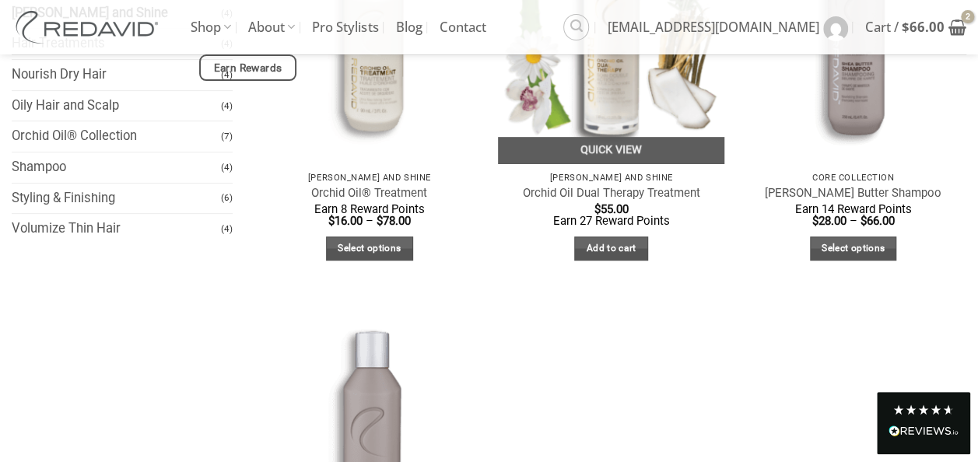
scroll to position [156, 0]
